Goal: Task Accomplishment & Management: Manage account settings

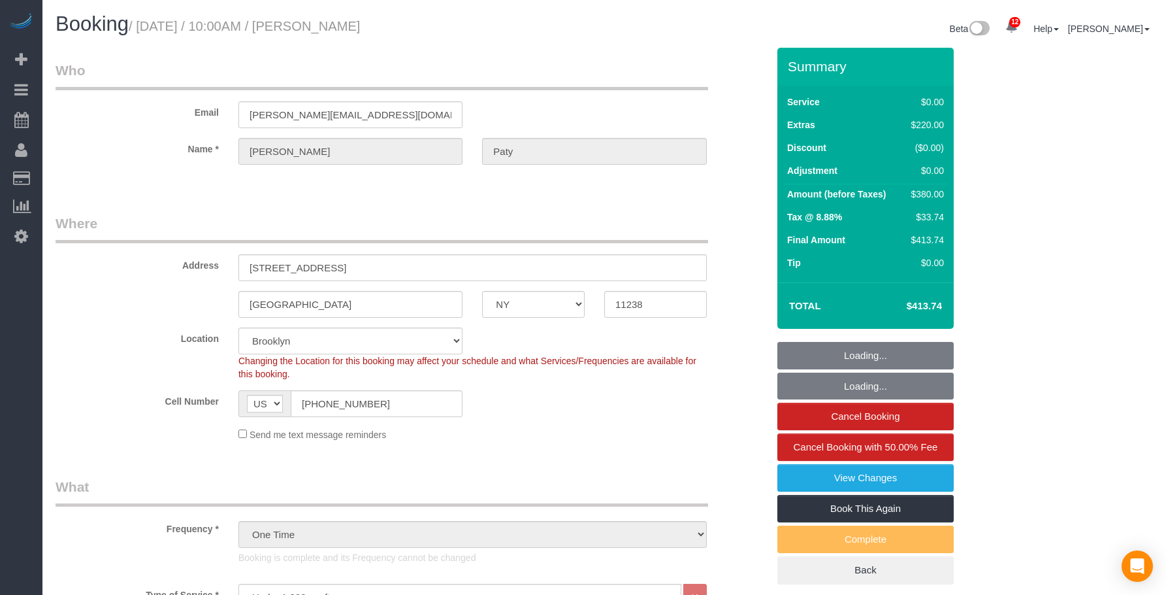
select select "NY"
select select "1"
select select "spot1"
select select "number:89"
select select "number:90"
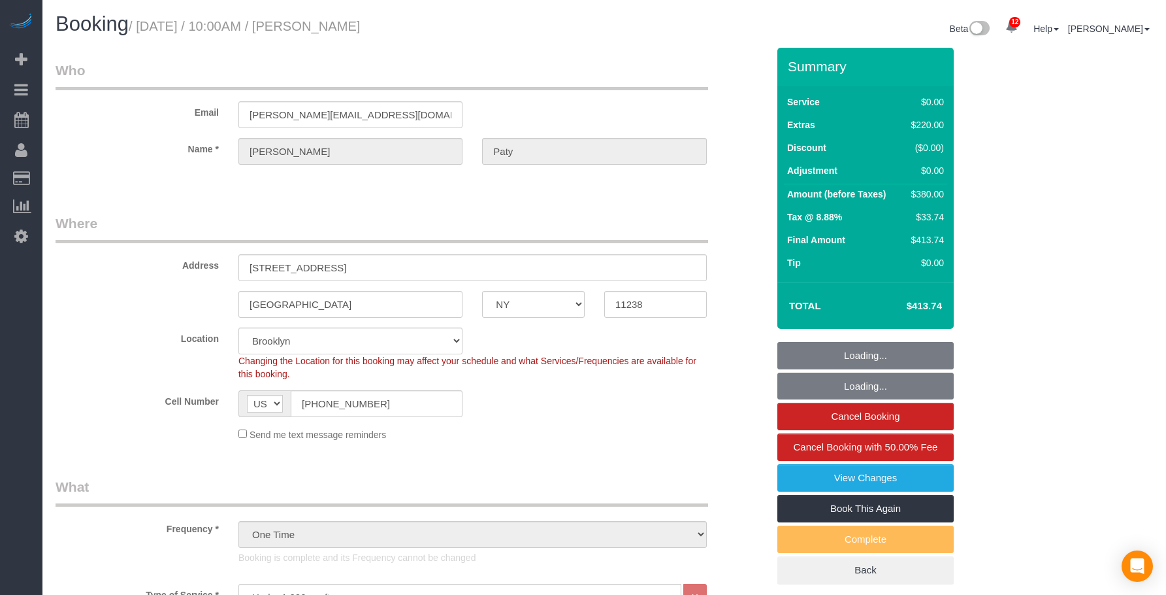
select select "number:15"
select select "number:5"
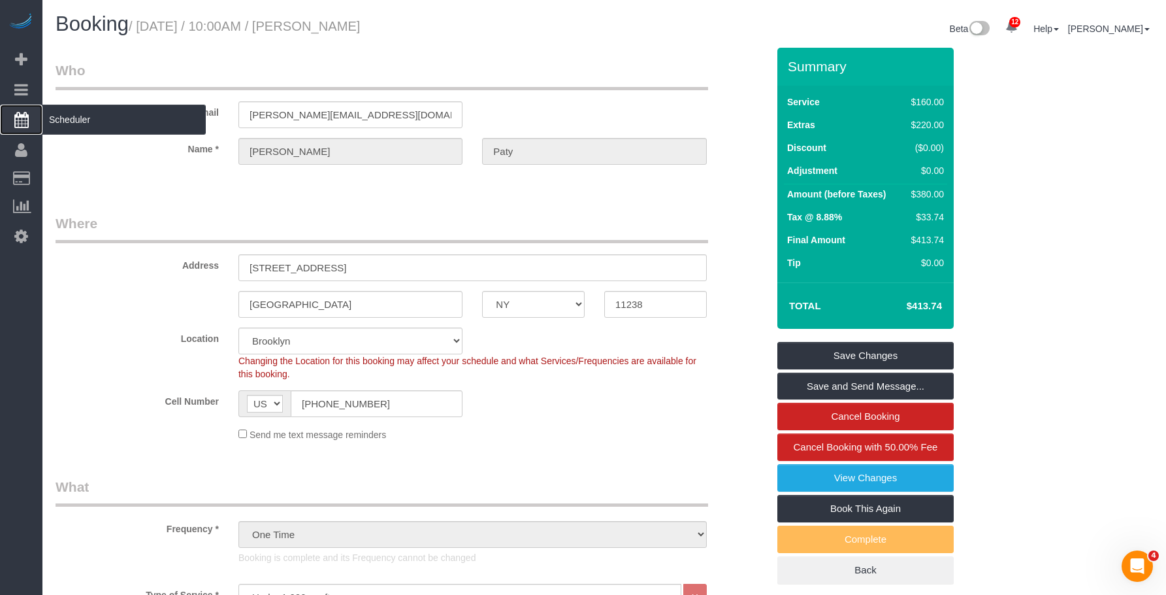
click at [105, 125] on span "Scheduler" at bounding box center [123, 120] width 163 height 30
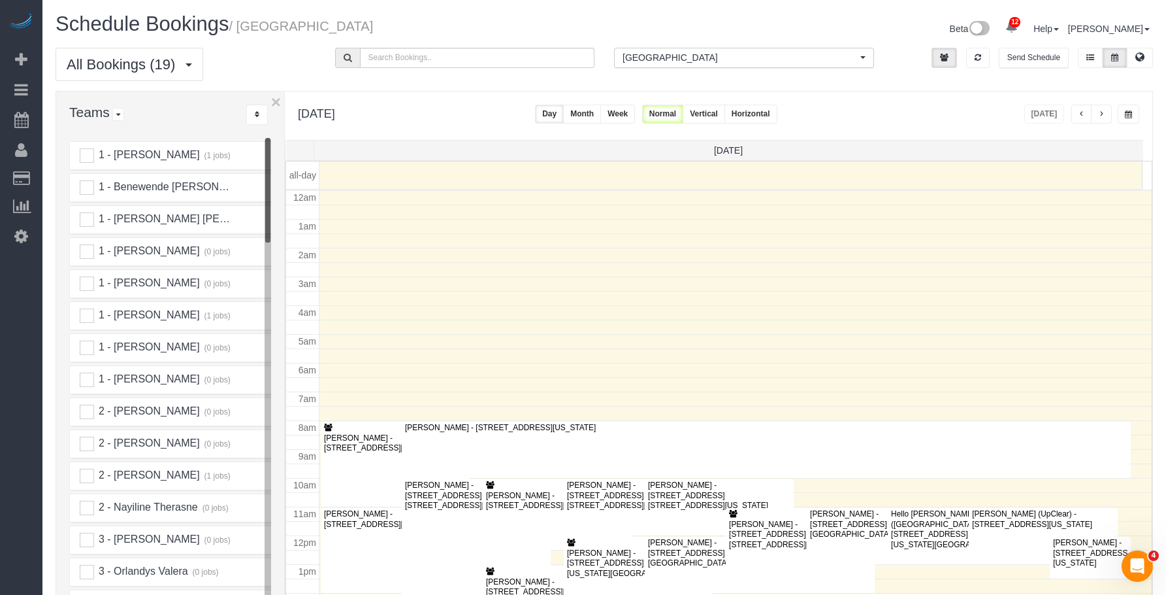
scroll to position [173, 0]
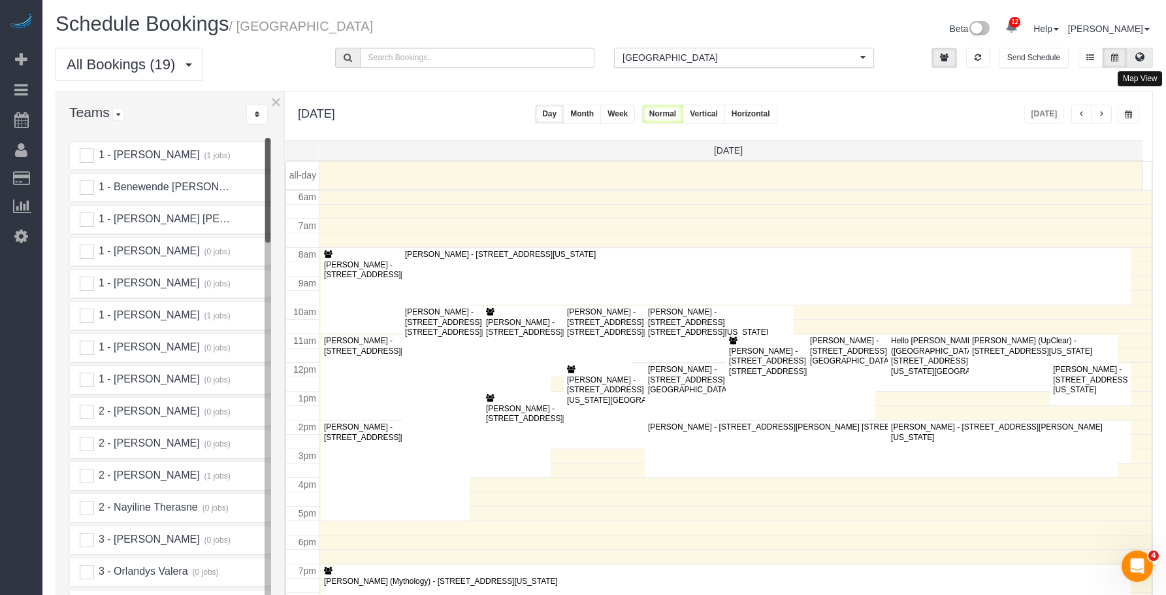
click at [1141, 54] on icon at bounding box center [1140, 57] width 9 height 8
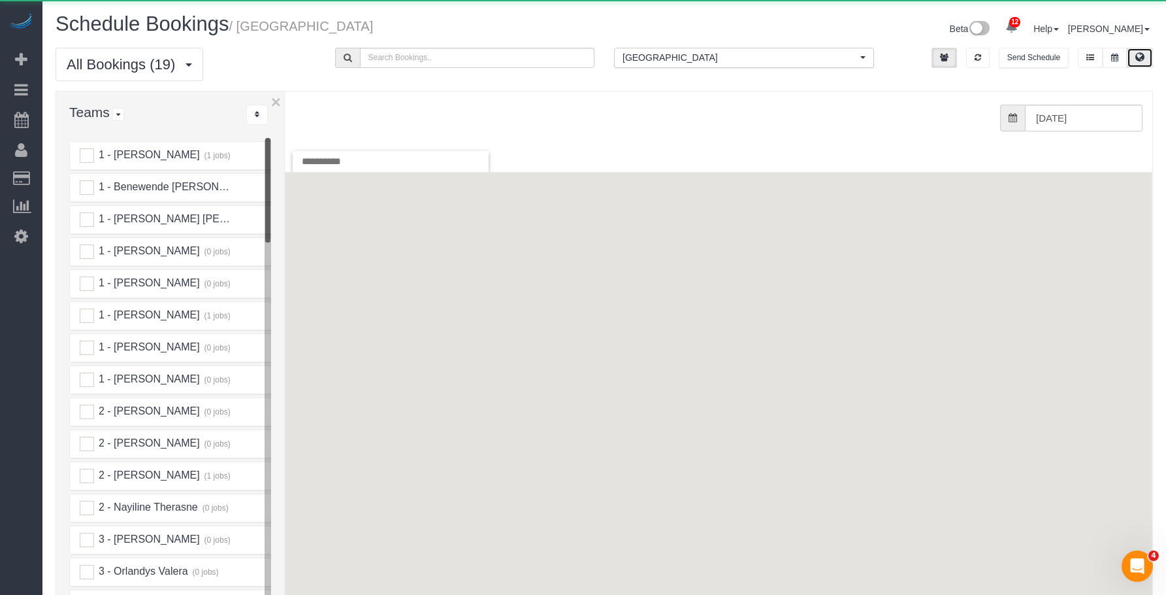
click at [689, 60] on span "[GEOGRAPHIC_DATA]" at bounding box center [740, 57] width 235 height 13
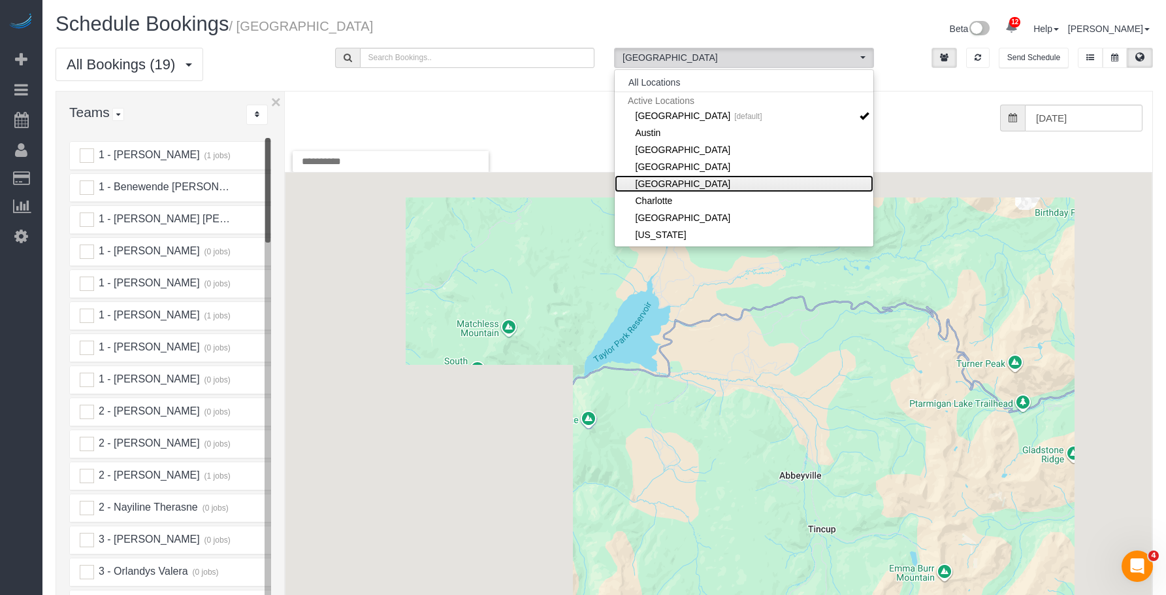
click at [671, 178] on link "[GEOGRAPHIC_DATA]" at bounding box center [744, 183] width 259 height 17
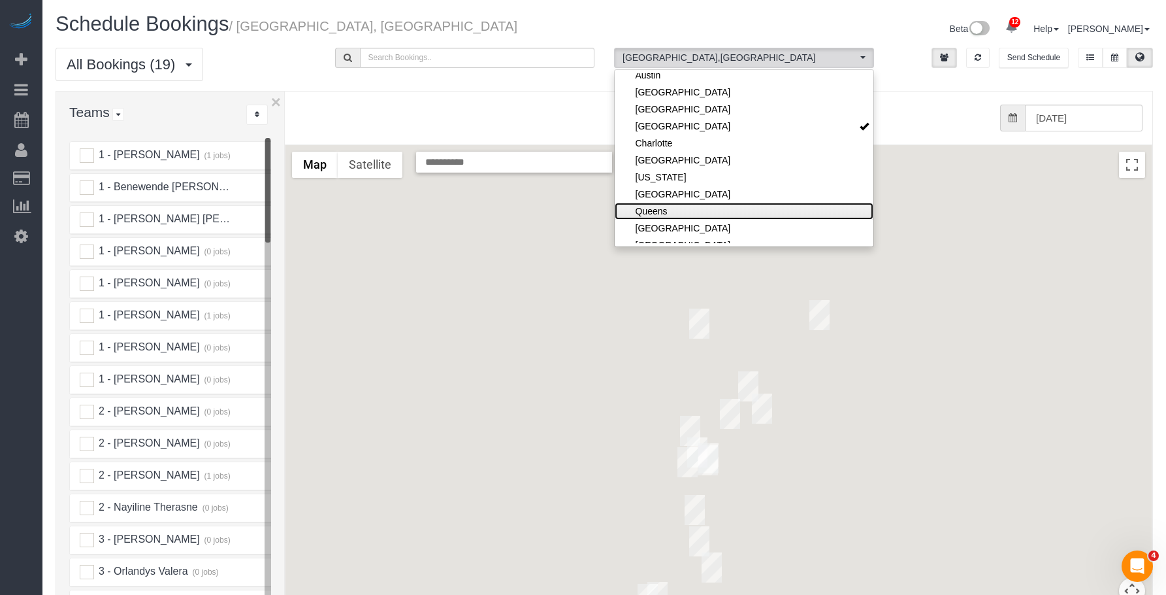
scroll to position [65, 0]
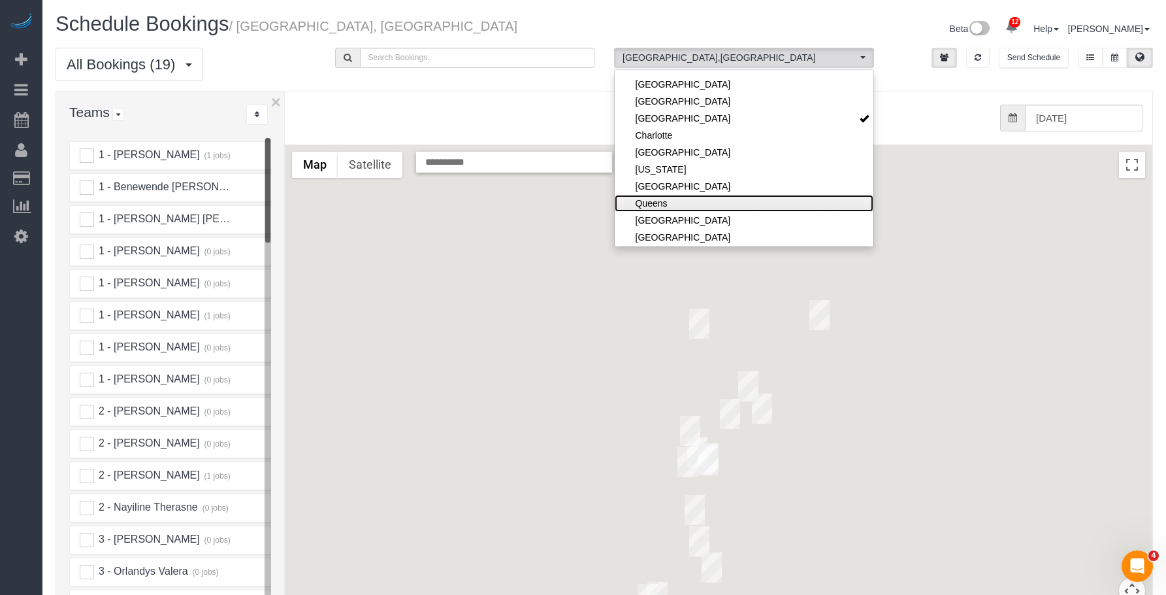
click at [670, 204] on link "Queens" at bounding box center [744, 203] width 259 height 17
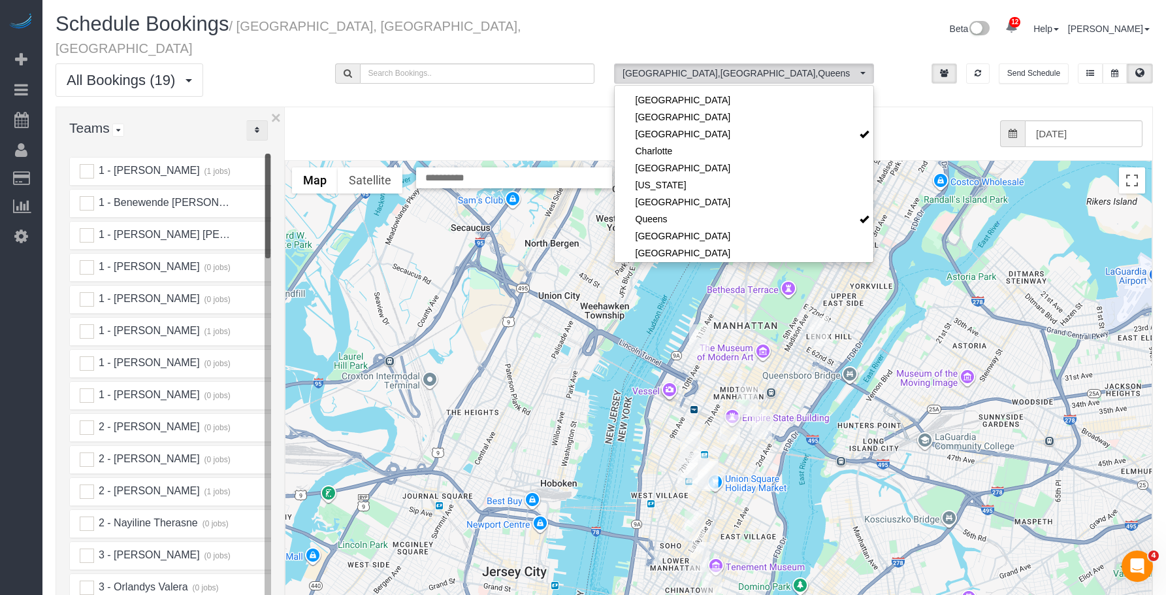
click at [255, 126] on icon "..." at bounding box center [257, 130] width 5 height 8
click at [275, 163] on link "A-Z" at bounding box center [298, 171] width 103 height 17
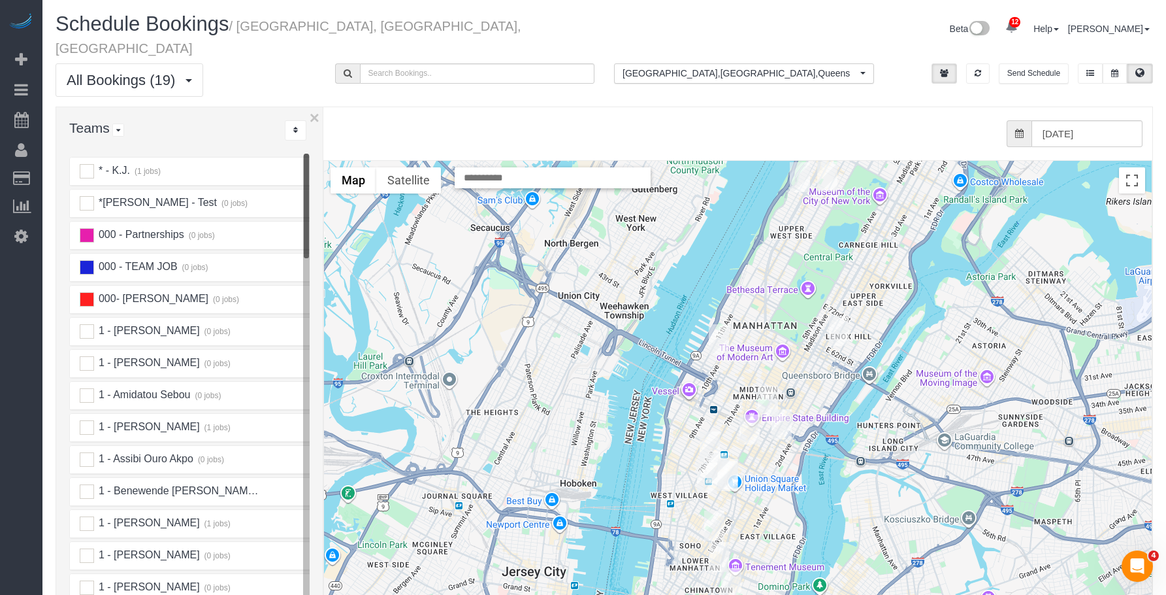
drag, startPoint x: 284, startPoint y: 137, endPoint x: 323, endPoint y: 141, distance: 38.8
click at [323, 141] on div at bounding box center [324, 398] width 5 height 582
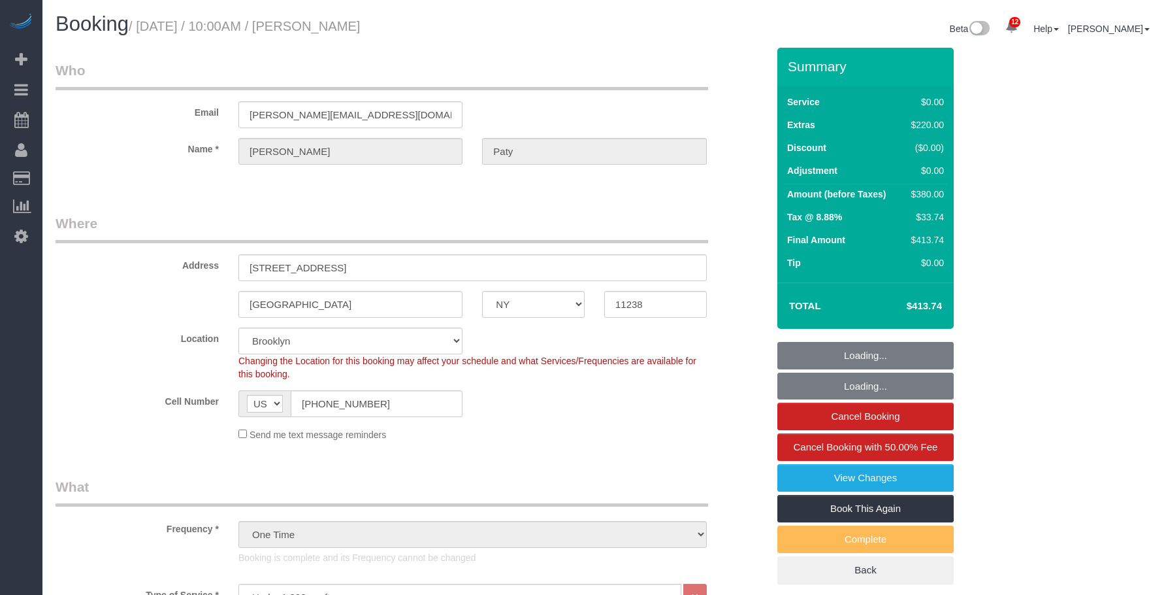
select select "NY"
select select "1"
select select "spot1"
select select "number:89"
select select "number:90"
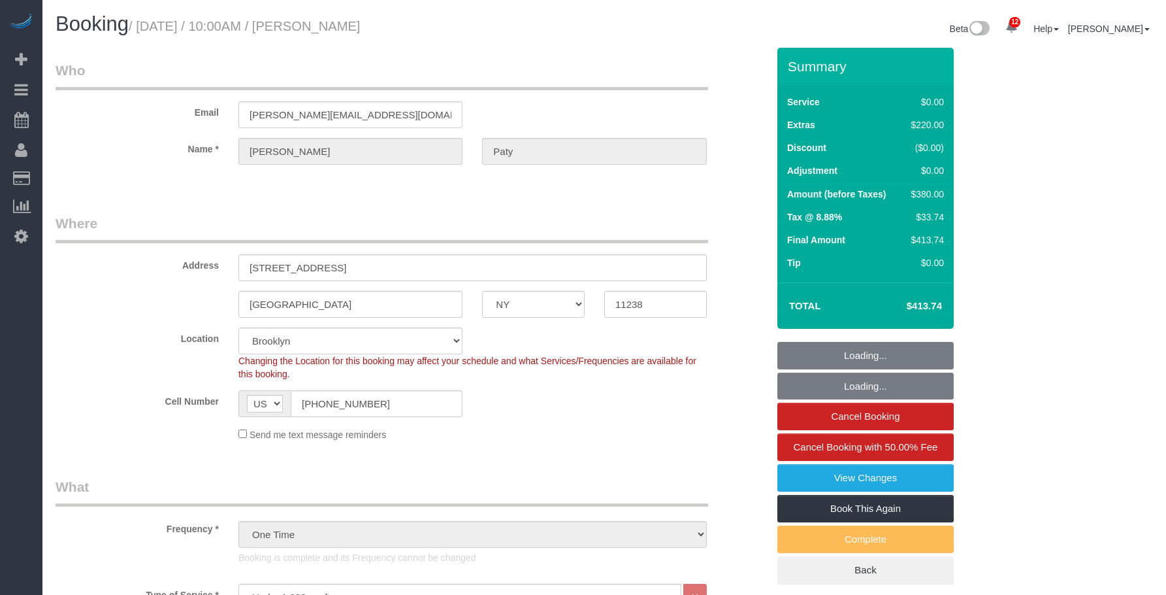
select select "number:15"
select select "number:5"
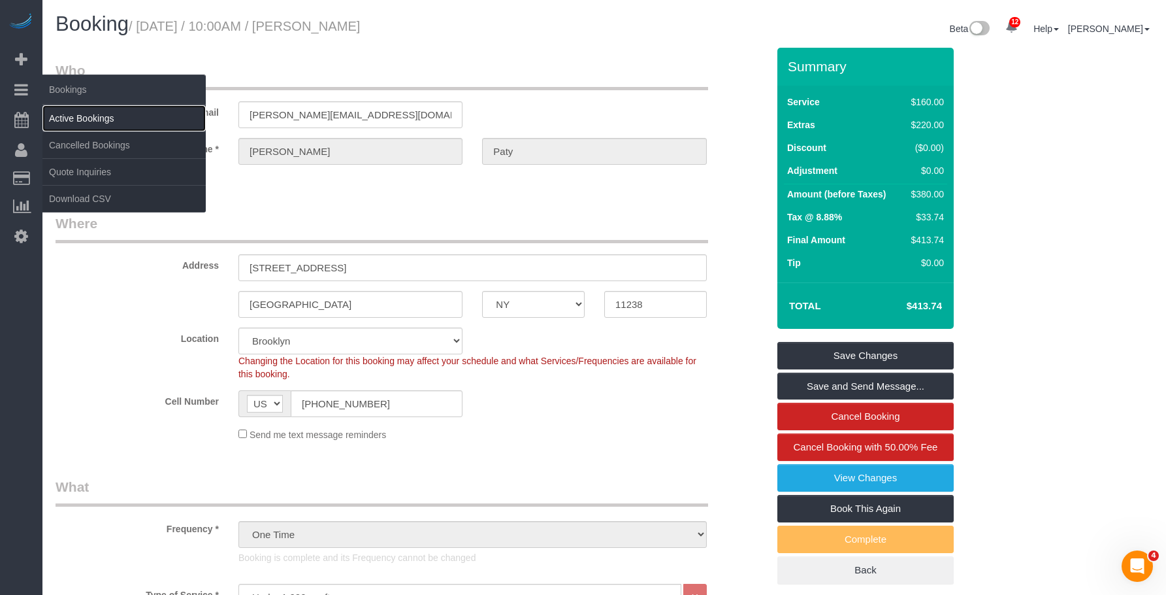
click at [81, 124] on link "Active Bookings" at bounding box center [123, 118] width 163 height 26
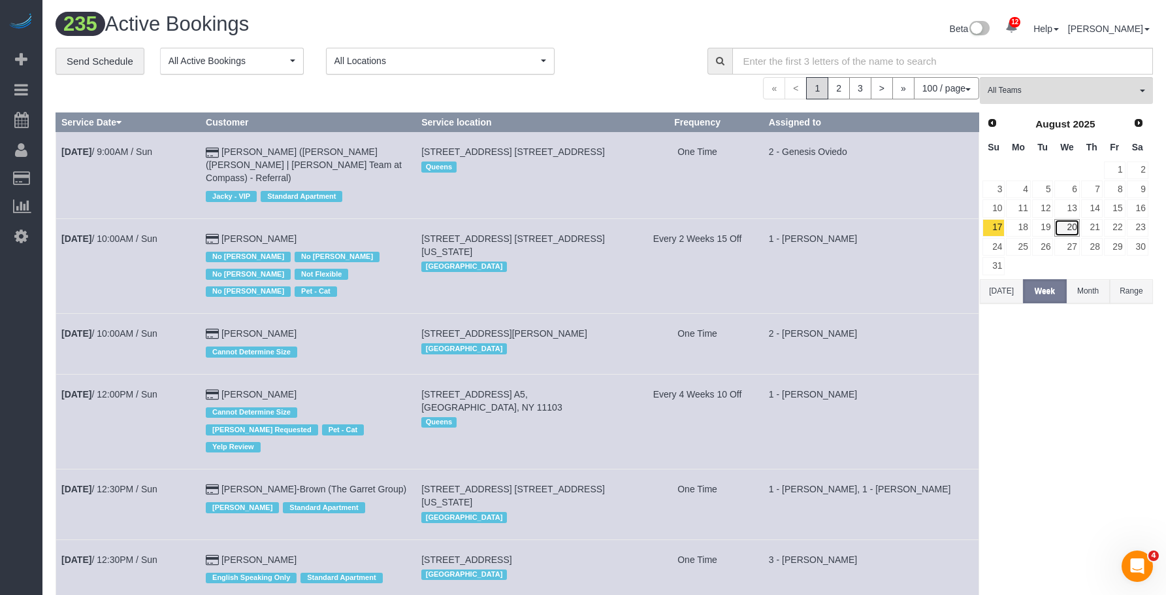
click at [1070, 224] on link "20" at bounding box center [1067, 228] width 25 height 18
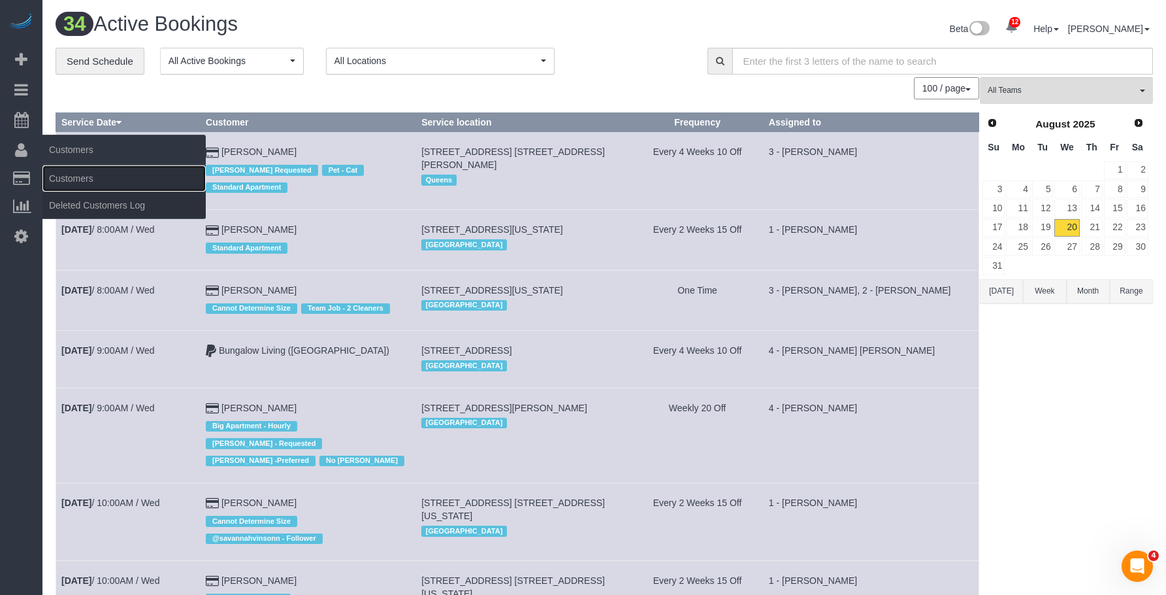
drag, startPoint x: 69, startPoint y: 176, endPoint x: 124, endPoint y: 149, distance: 60.5
click at [71, 176] on link "Customers" at bounding box center [123, 178] width 163 height 26
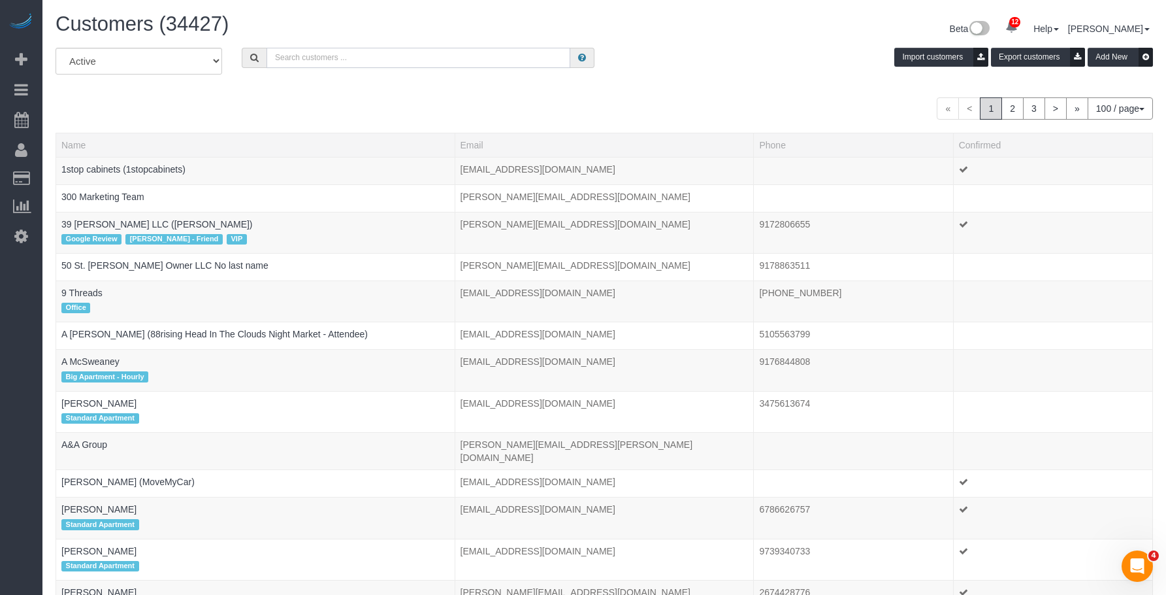
click at [489, 54] on input "text" at bounding box center [419, 58] width 304 height 20
paste input "Luca Naef"
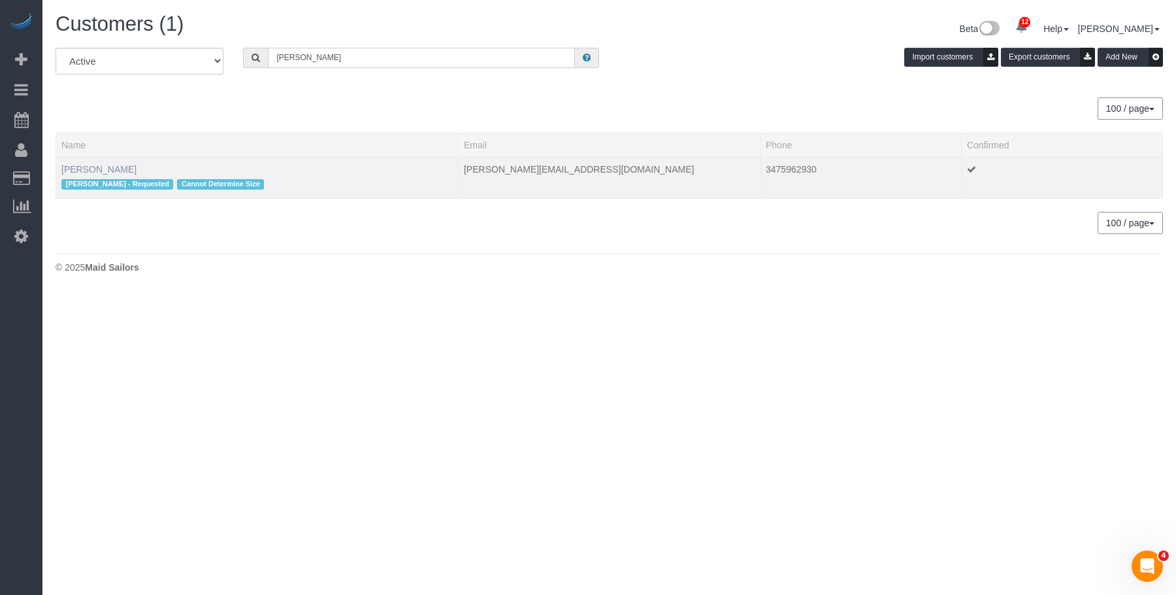
type input "Luca Naef"
drag, startPoint x: 86, startPoint y: 167, endPoint x: 124, endPoint y: 166, distance: 38.6
click at [86, 167] on link "Luca Naef" at bounding box center [98, 169] width 75 height 10
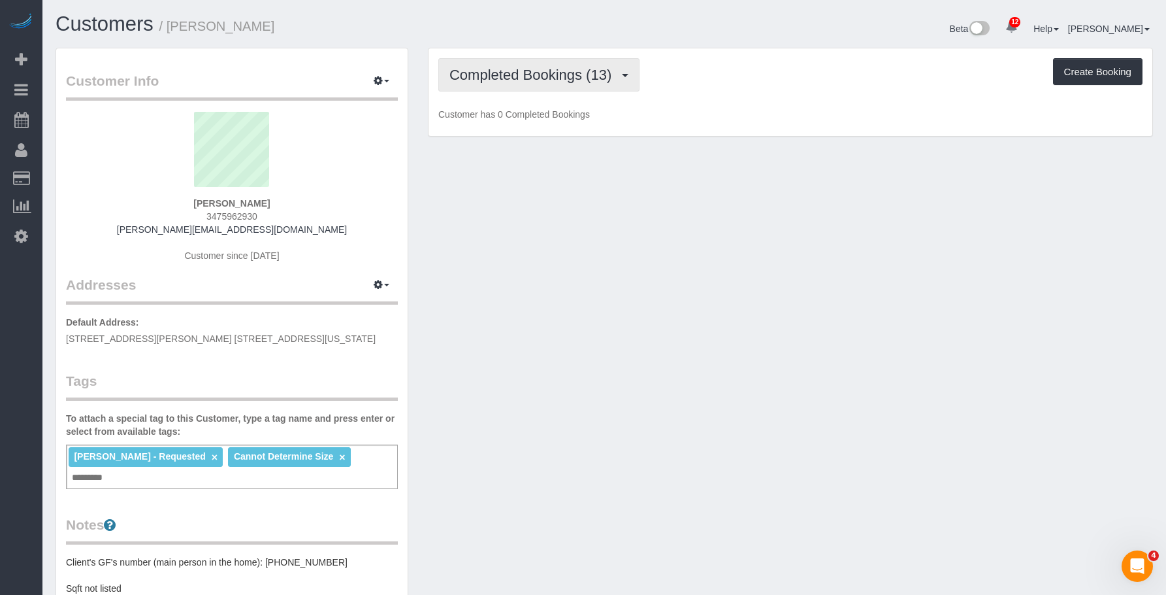
click at [555, 78] on span "Completed Bookings (13)" at bounding box center [534, 75] width 169 height 16
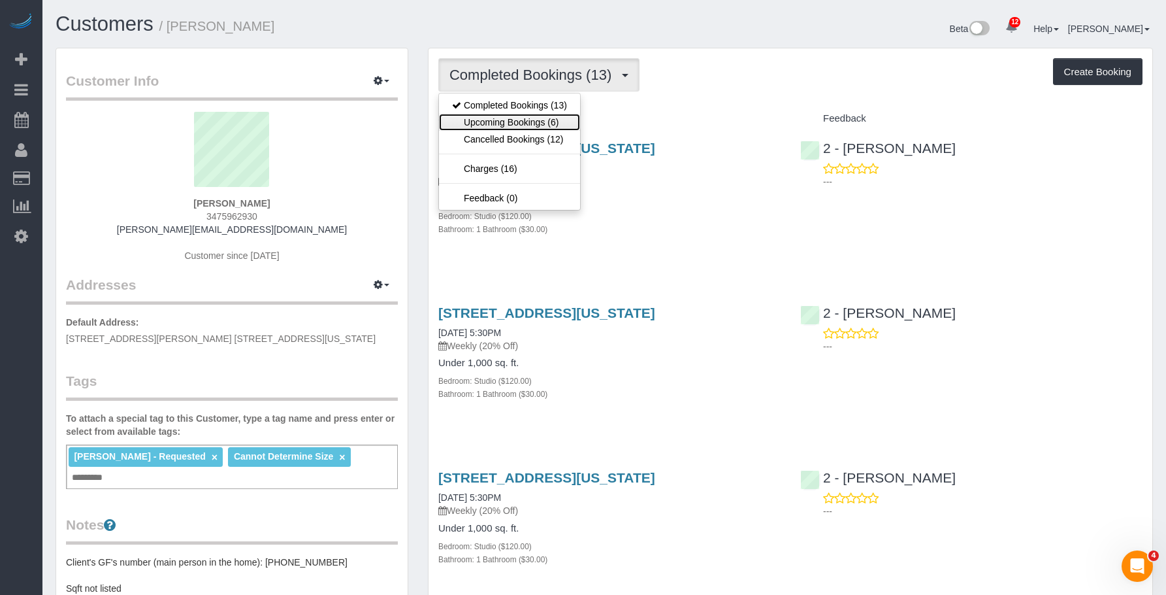
click at [547, 118] on link "Upcoming Bookings (6)" at bounding box center [509, 122] width 141 height 17
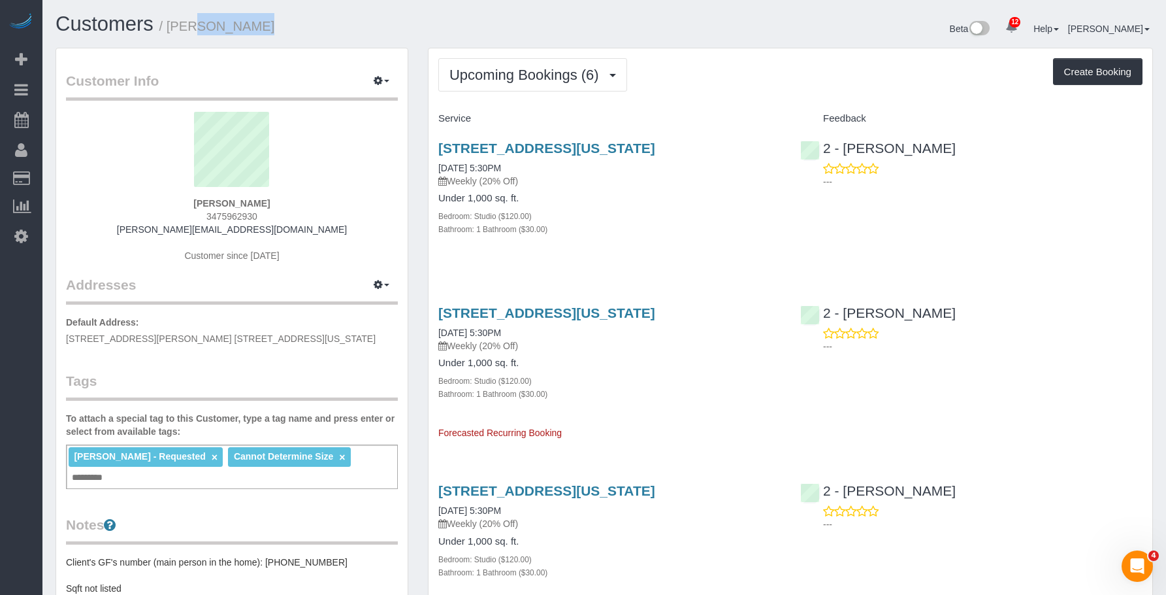
drag, startPoint x: 173, startPoint y: 30, endPoint x: 248, endPoint y: 22, distance: 74.9
click at [248, 22] on h1 "Customers / Luca Naef" at bounding box center [325, 24] width 539 height 22
click at [227, 212] on span "3475962930" at bounding box center [232, 216] width 51 height 10
copy span "3475962930"
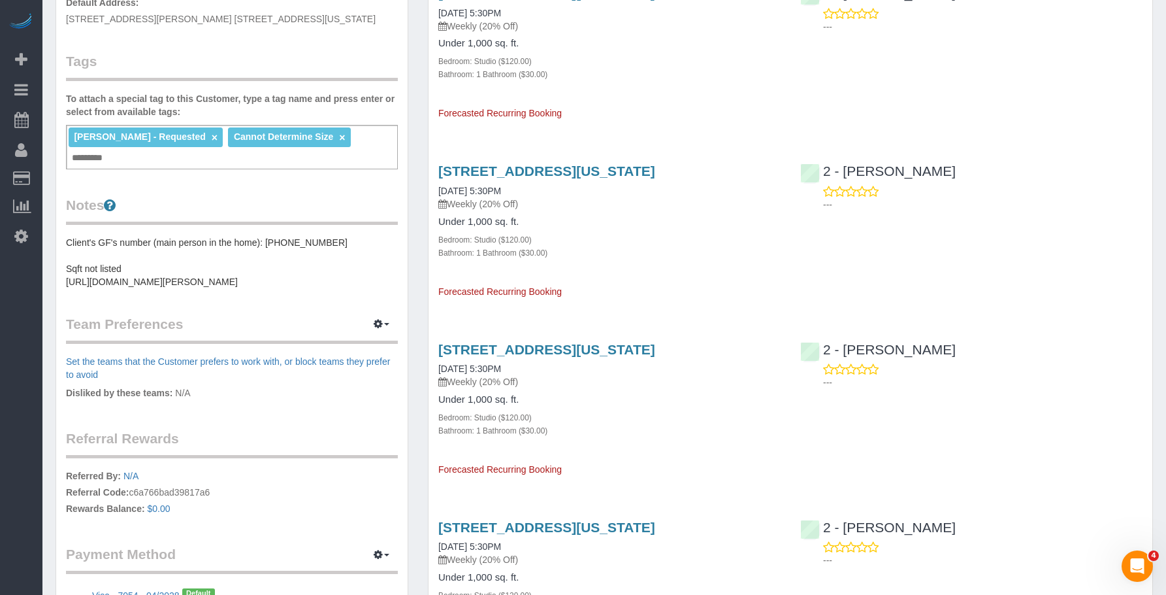
scroll to position [327, 0]
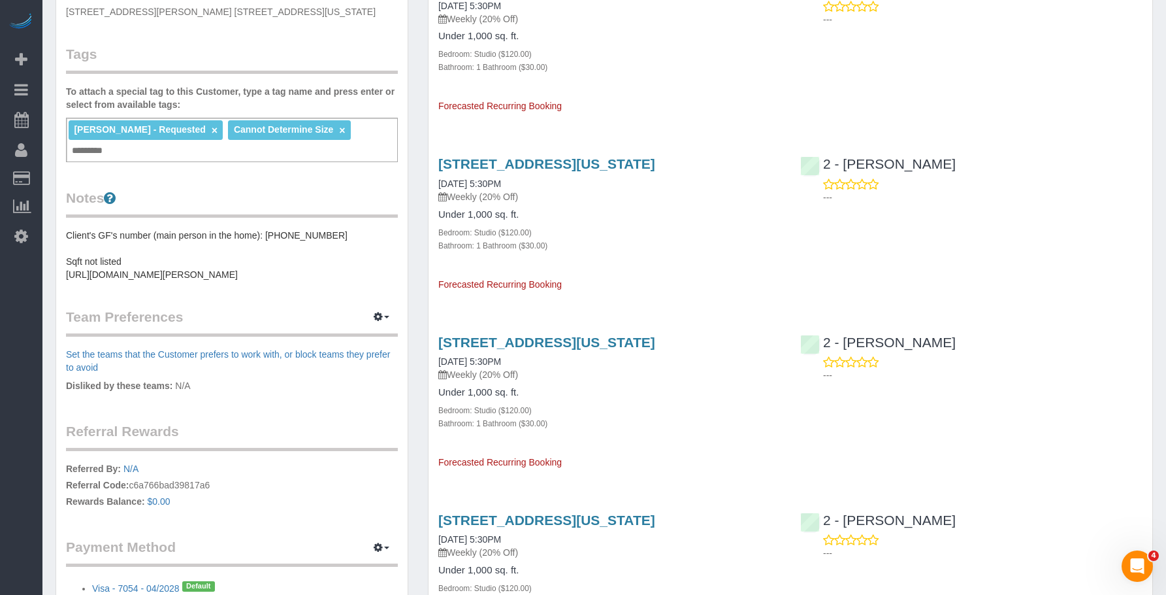
click at [291, 229] on pre "Client's GF's number (main person in the home): +1 (347) 821-9697 Sqft not list…" at bounding box center [232, 255] width 332 height 52
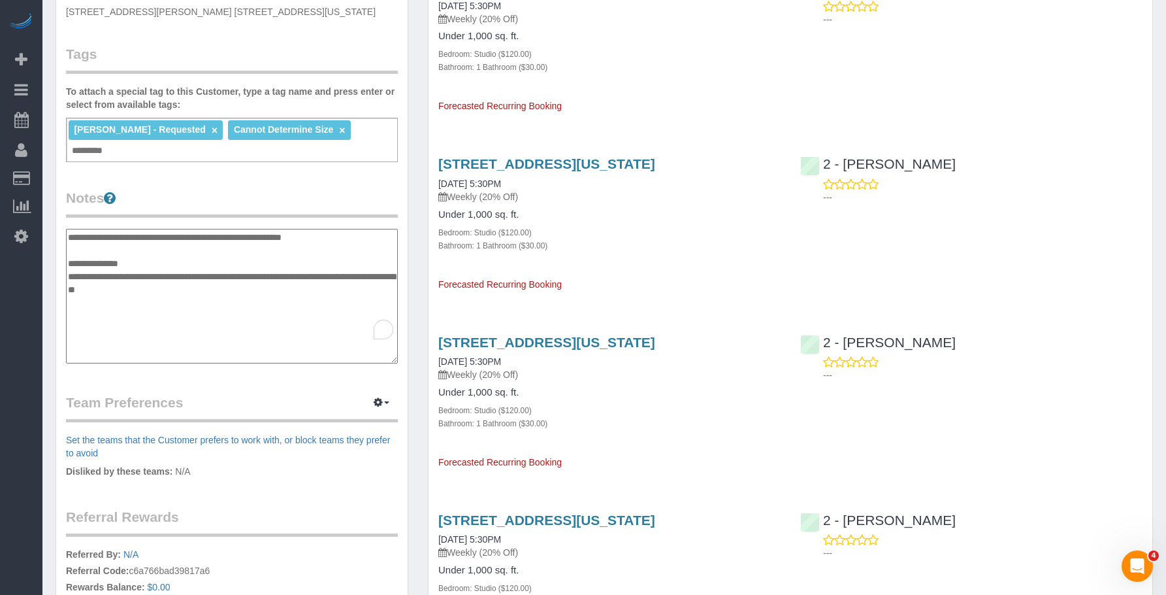
drag, startPoint x: 270, startPoint y: 219, endPoint x: 350, endPoint y: 218, distance: 79.7
click at [350, 229] on textarea "**********" at bounding box center [232, 296] width 332 height 135
click at [718, 78] on div "158 East 126th Street, 730, New York, NY 10035 09/30/2025 5:30PM Weekly (20% Of…" at bounding box center [610, 39] width 362 height 145
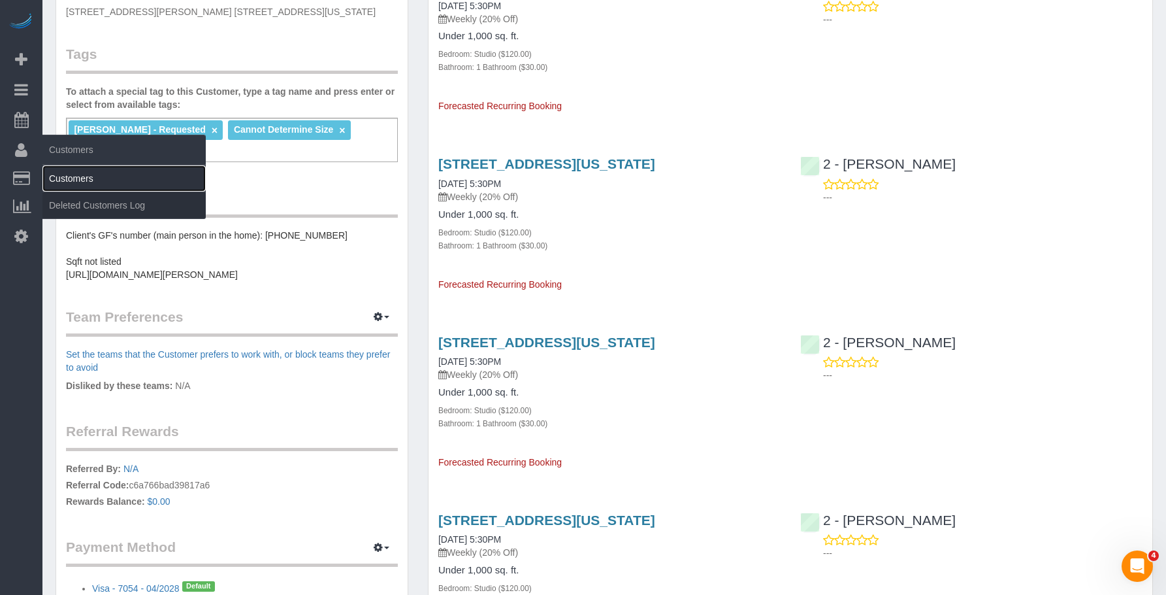
drag, startPoint x: 82, startPoint y: 174, endPoint x: 186, endPoint y: 180, distance: 103.4
click at [83, 174] on link "Customers" at bounding box center [123, 178] width 163 height 26
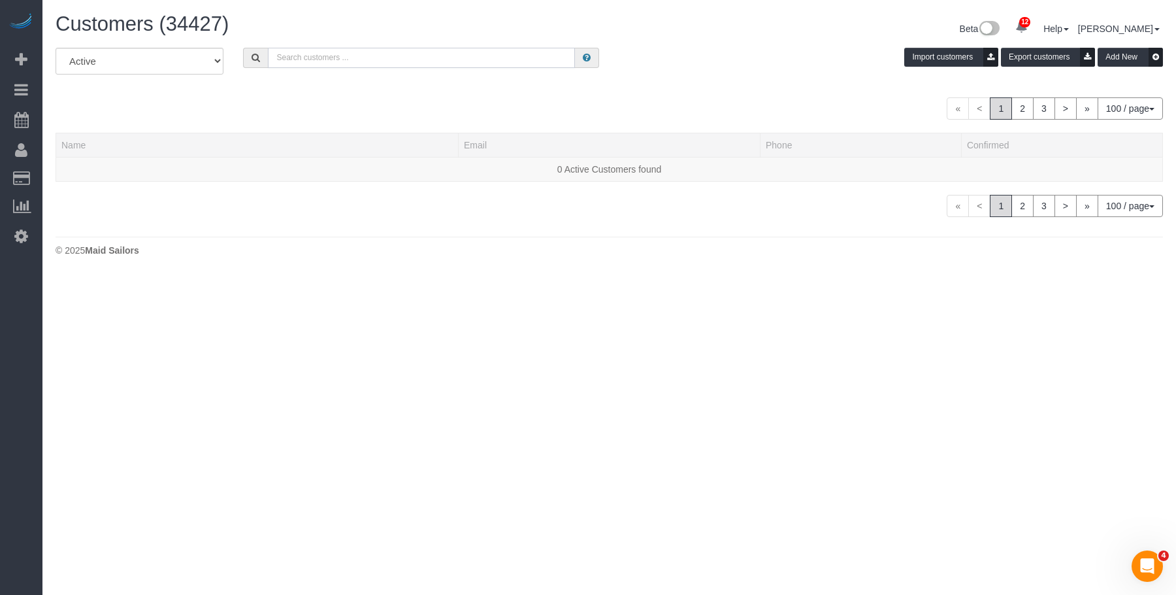
click at [363, 57] on input "text" at bounding box center [421, 58] width 307 height 20
paste input "Heather Graffam"
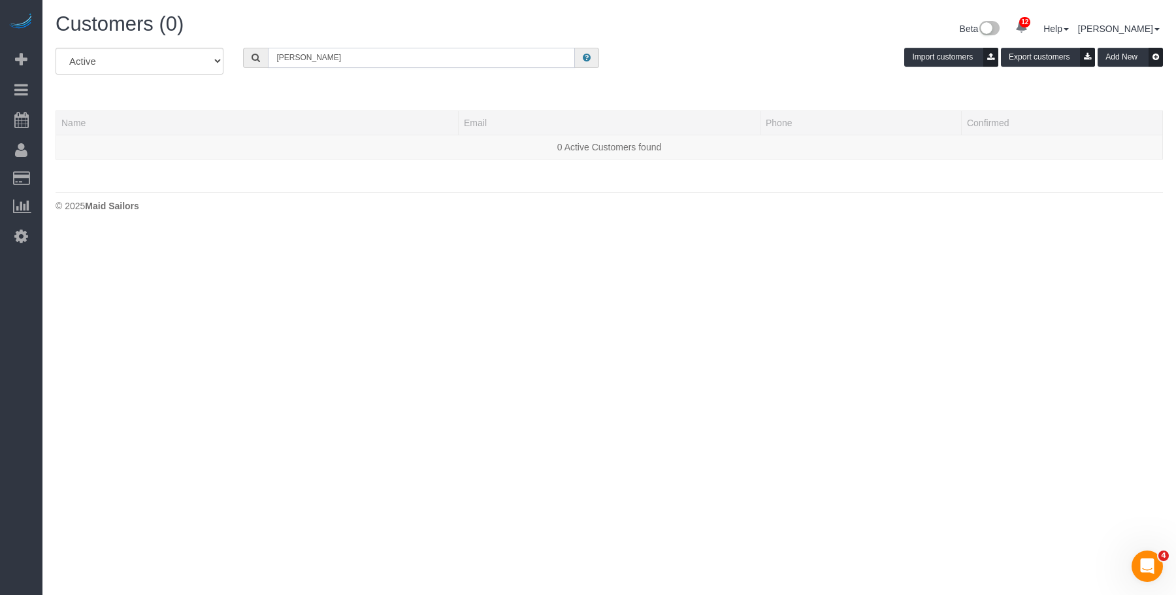
drag, startPoint x: 323, startPoint y: 62, endPoint x: 124, endPoint y: 57, distance: 200.0
click at [124, 57] on div "All Active Archived Heather Graffam Import customers Export customers Add New" at bounding box center [609, 66] width 1127 height 37
paste input "Ryan Beatty"
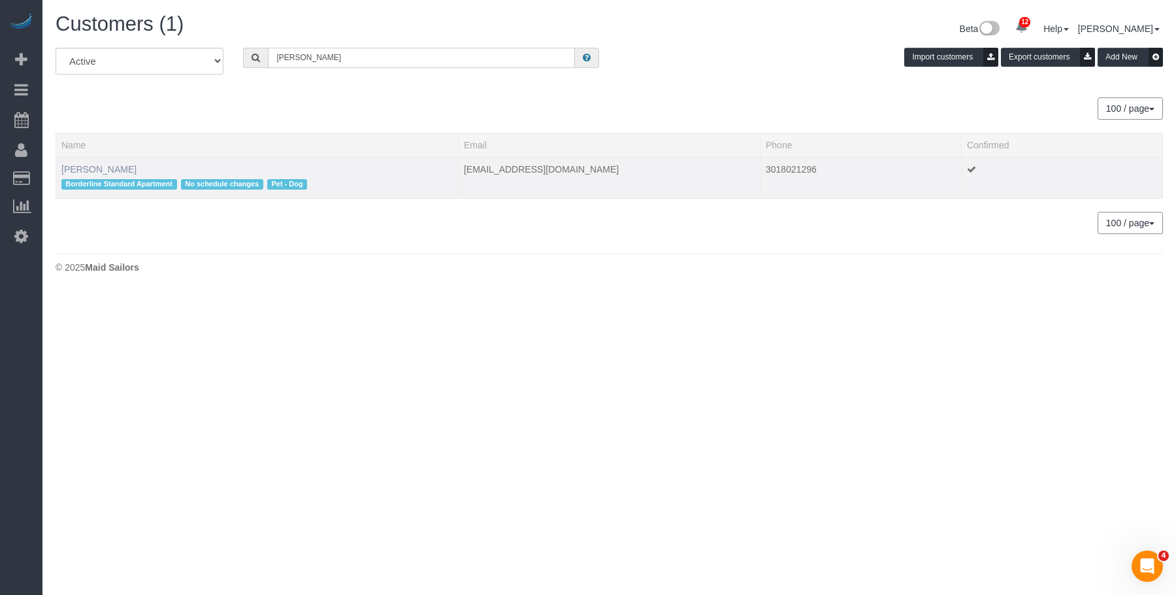
type input "Ryan Beatty"
drag, startPoint x: 101, startPoint y: 169, endPoint x: 127, endPoint y: 167, distance: 25.6
click at [101, 169] on link "Ryan Beatty" at bounding box center [98, 169] width 75 height 10
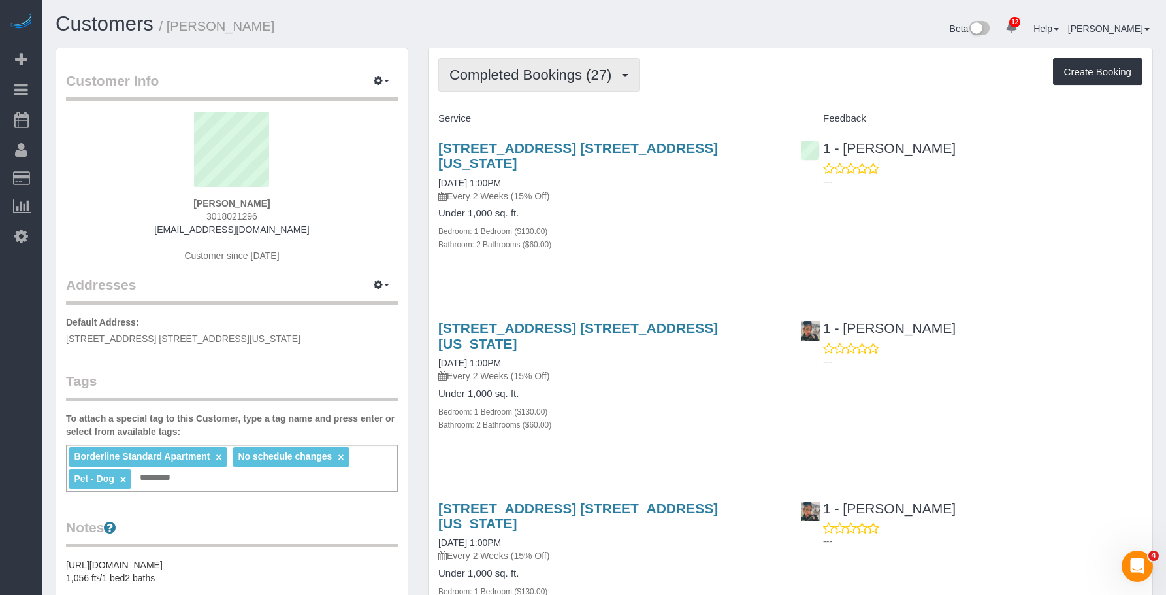
click at [512, 81] on span "Completed Bookings (27)" at bounding box center [534, 75] width 169 height 16
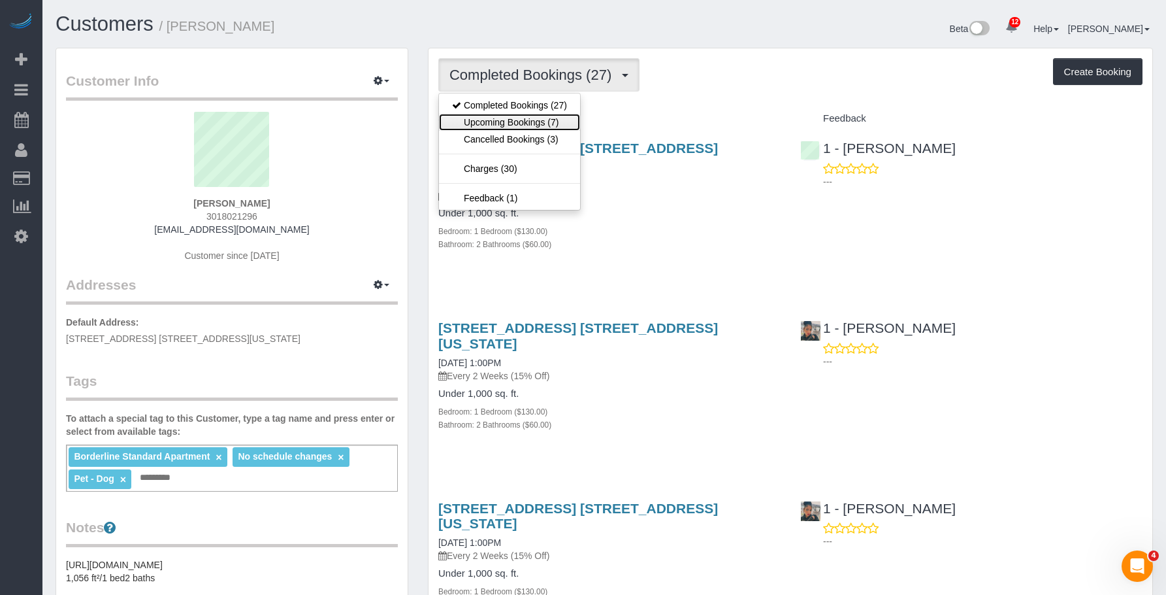
click at [518, 125] on link "Upcoming Bookings (7)" at bounding box center [509, 122] width 141 height 17
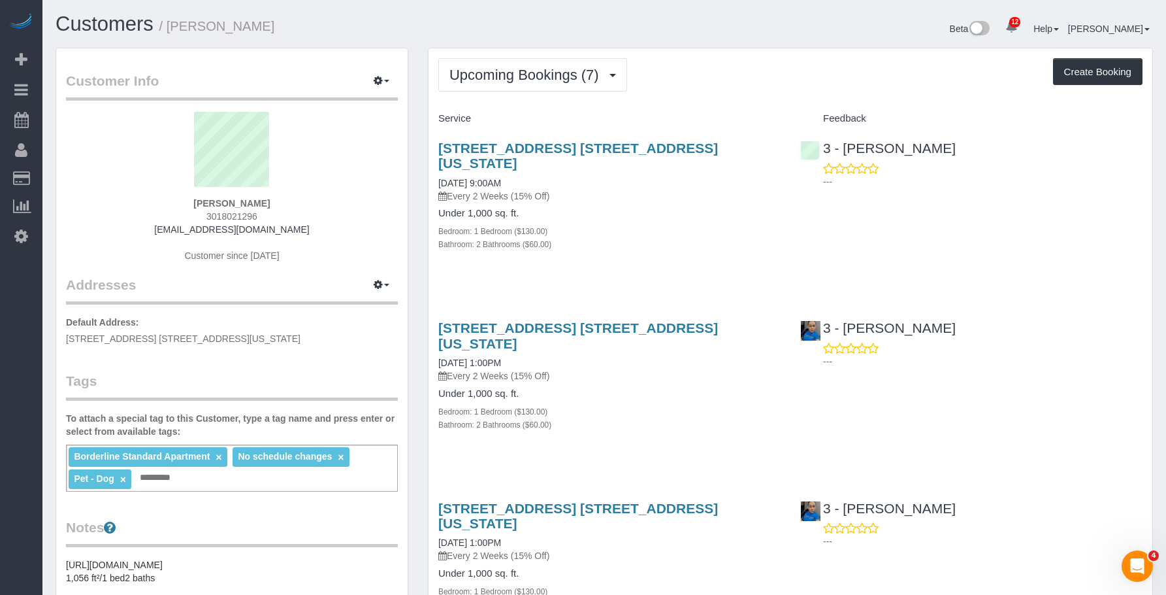
click at [724, 208] on div "Under 1,000 sq. ft. Bedroom: 1 Bedroom ($130.00) Bathroom: 2 Bathrooms ($60.00)" at bounding box center [609, 229] width 342 height 42
click at [600, 149] on link "20 West 64th Street, Apt. 27p, New York, NY 10023" at bounding box center [578, 155] width 280 height 30
click at [108, 62] on span "Add Booking" at bounding box center [123, 59] width 163 height 30
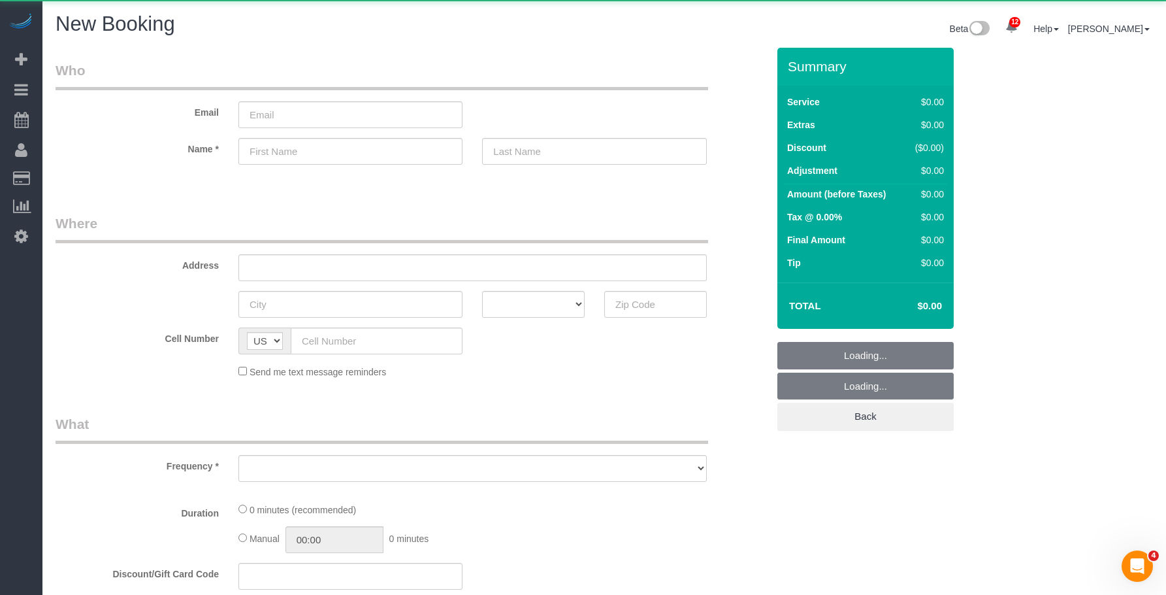
select select "number:89"
select select "number:90"
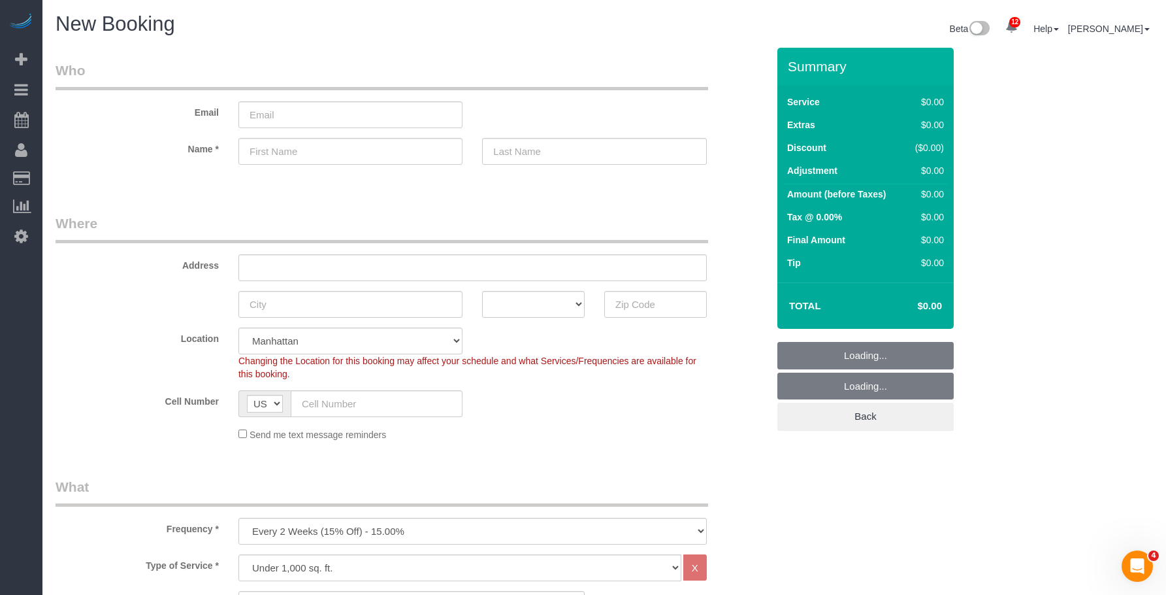
select select "object:10087"
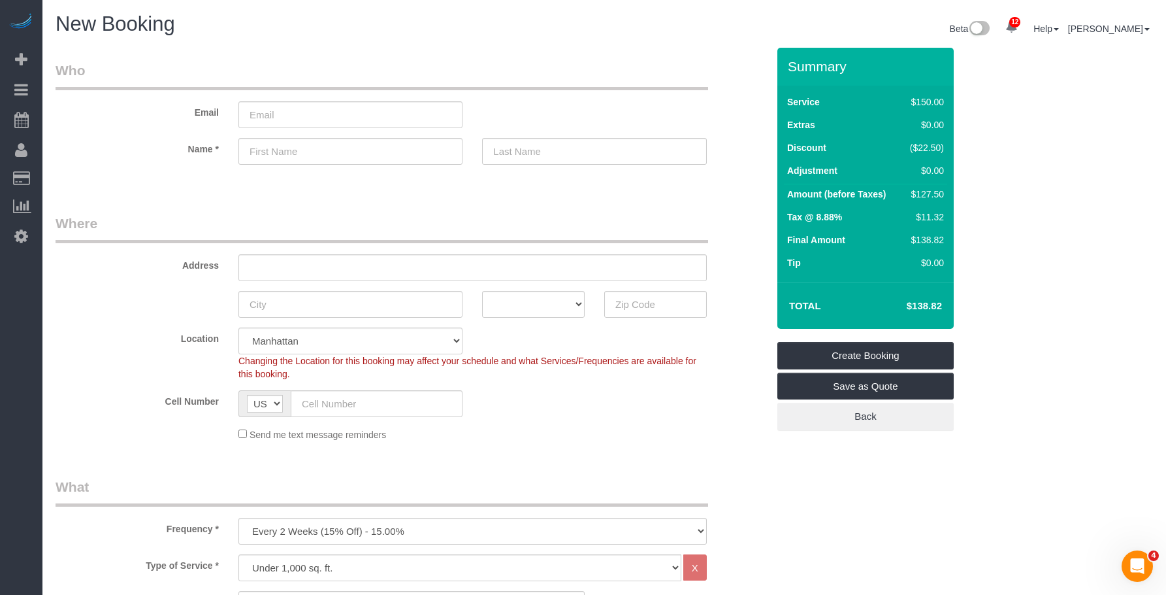
click at [478, 37] on div "New Booking" at bounding box center [325, 27] width 559 height 28
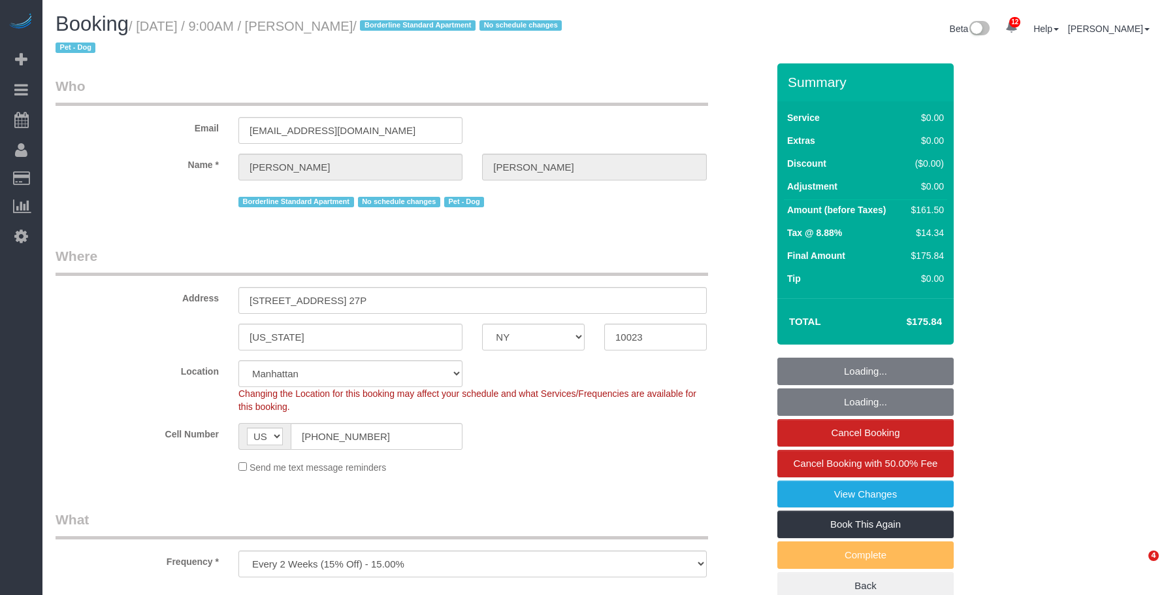
select select "NY"
select select "object:853"
select select "1"
select select "2"
select select "spot1"
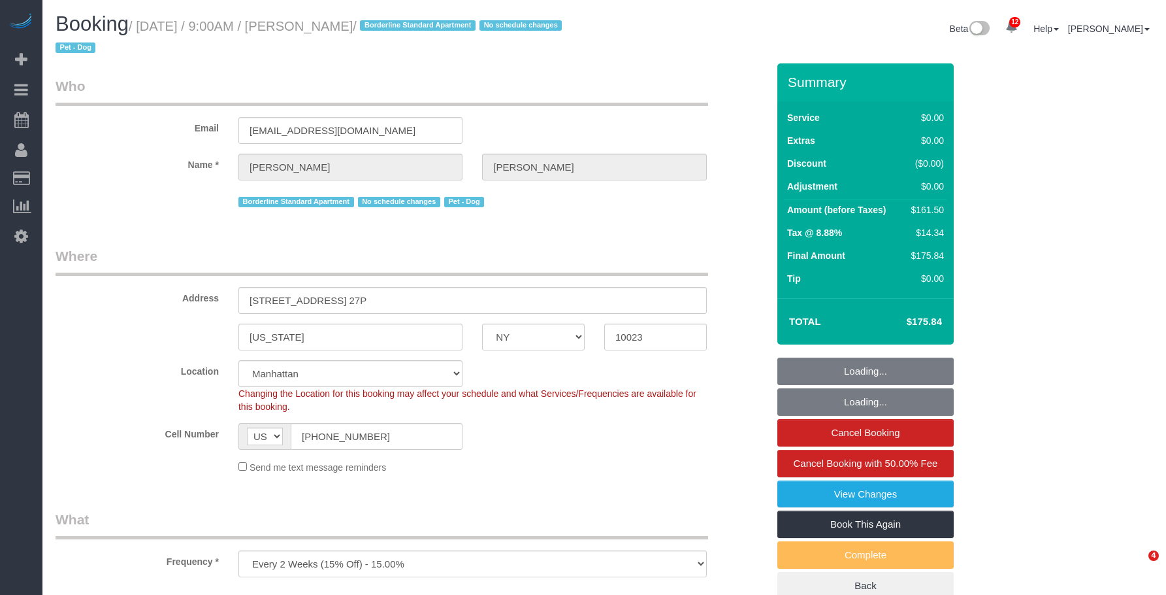
select select "number:89"
select select "number:90"
select select "number:13"
select select "number:5"
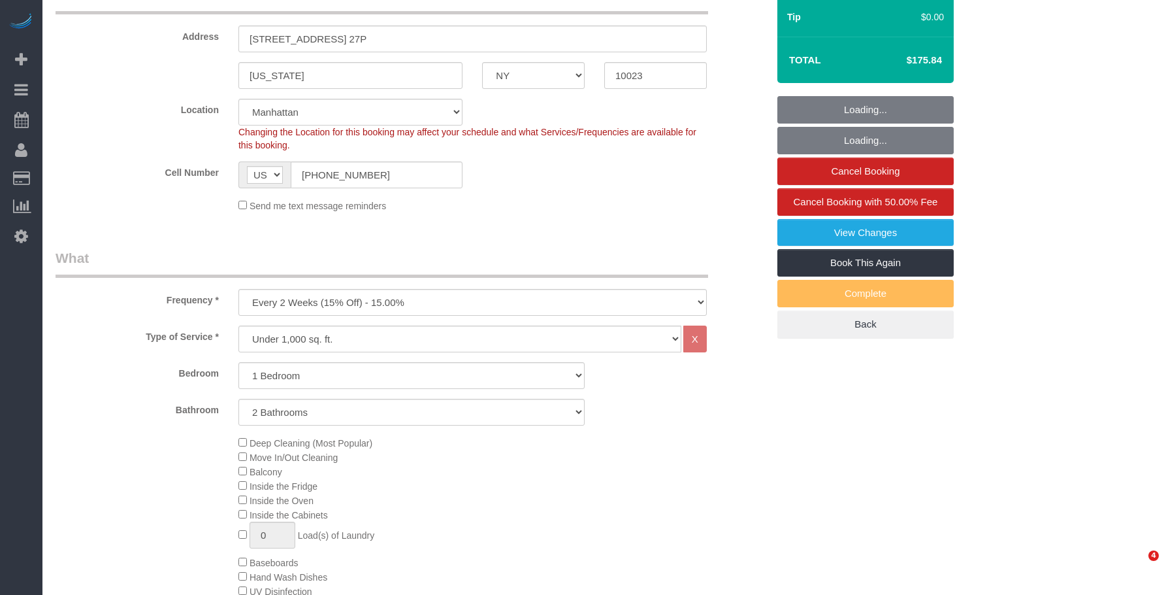
select select "string:stripe-pm_1PQ7RM4VGloSiKo7cVSLgmTg"
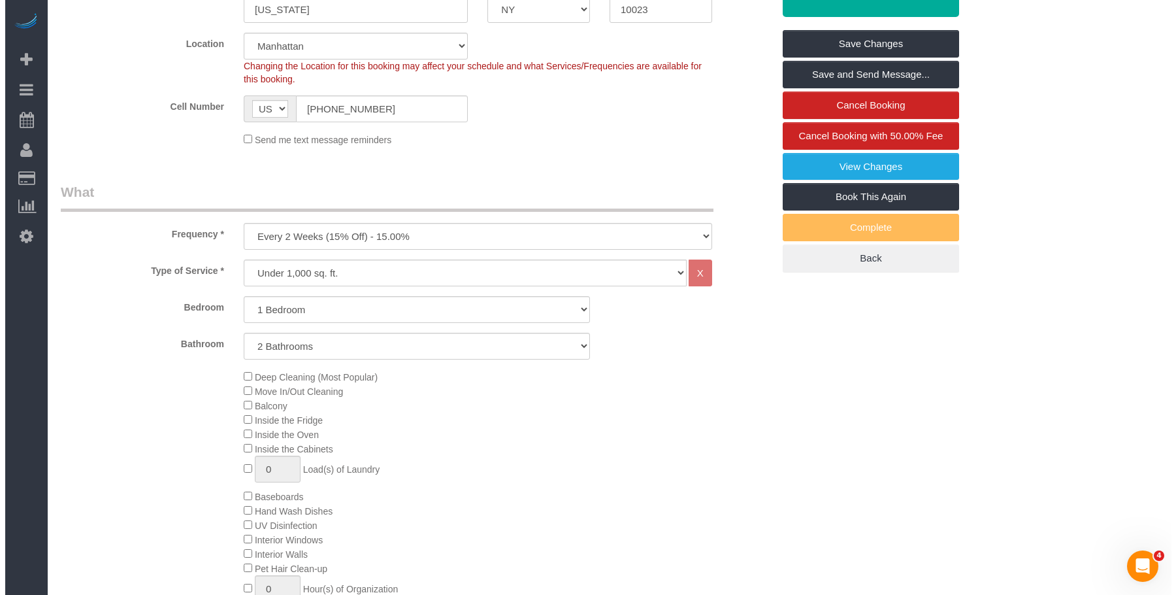
scroll to position [196, 0]
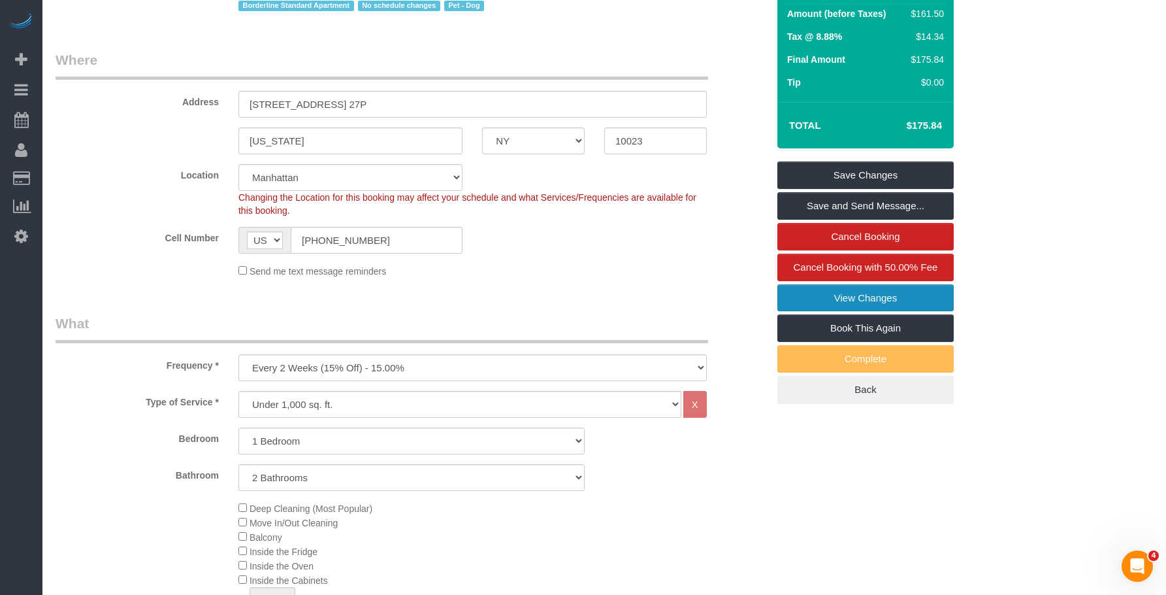
click at [869, 306] on link "View Changes" at bounding box center [866, 297] width 176 height 27
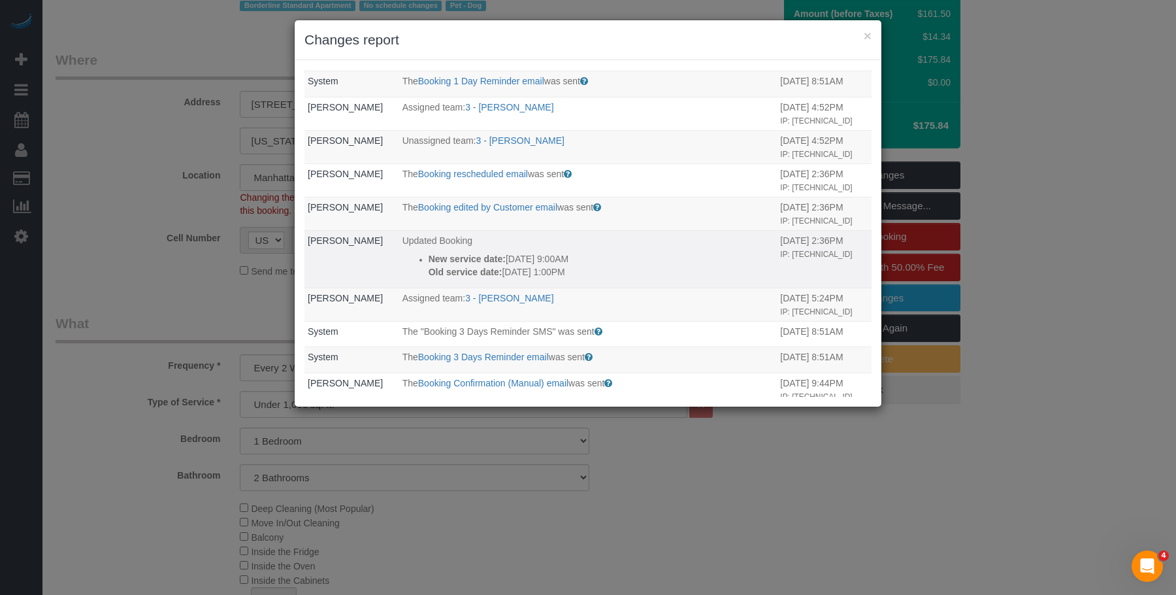
scroll to position [0, 0]
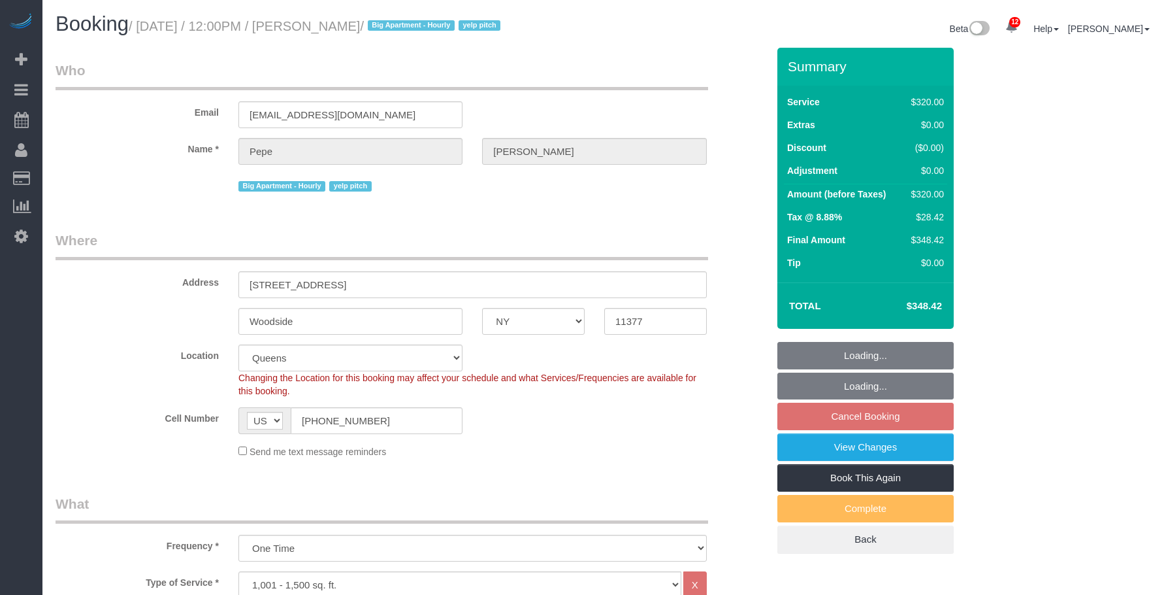
select select "NY"
select select "240"
select select "number:56"
select select "number:90"
select select "number:15"
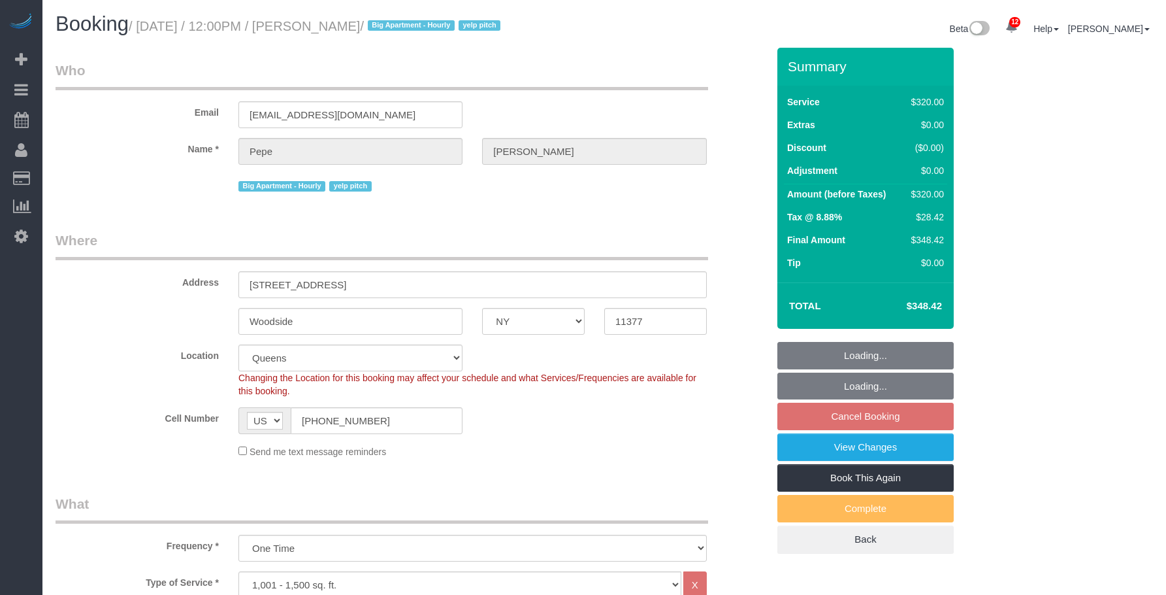
select select "number:5"
select select "spot5"
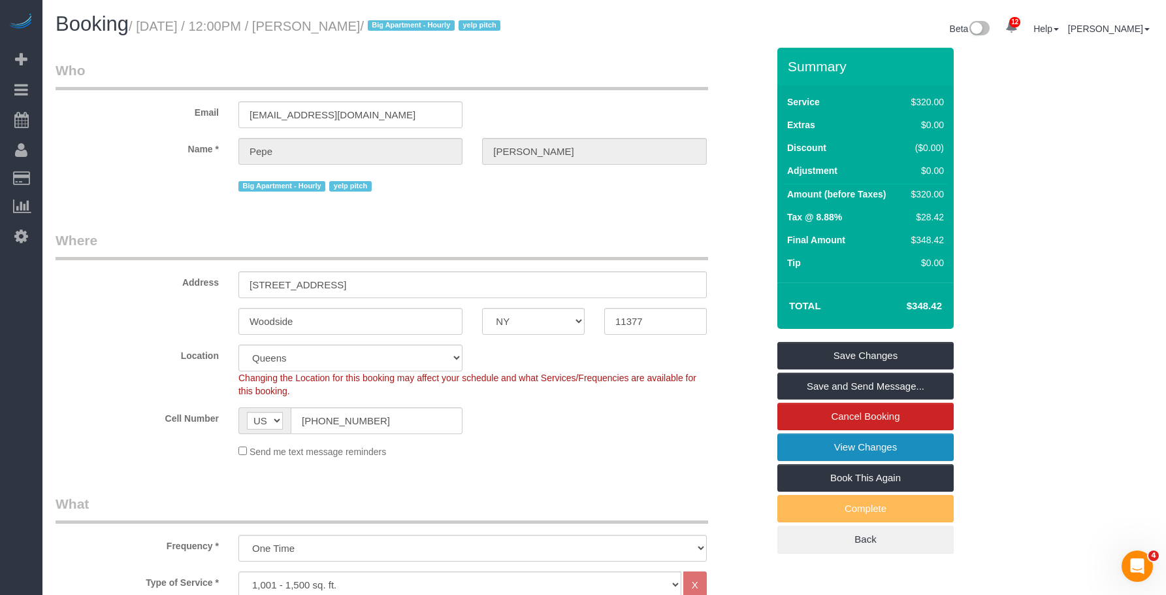
click at [802, 446] on link "View Changes" at bounding box center [866, 446] width 176 height 27
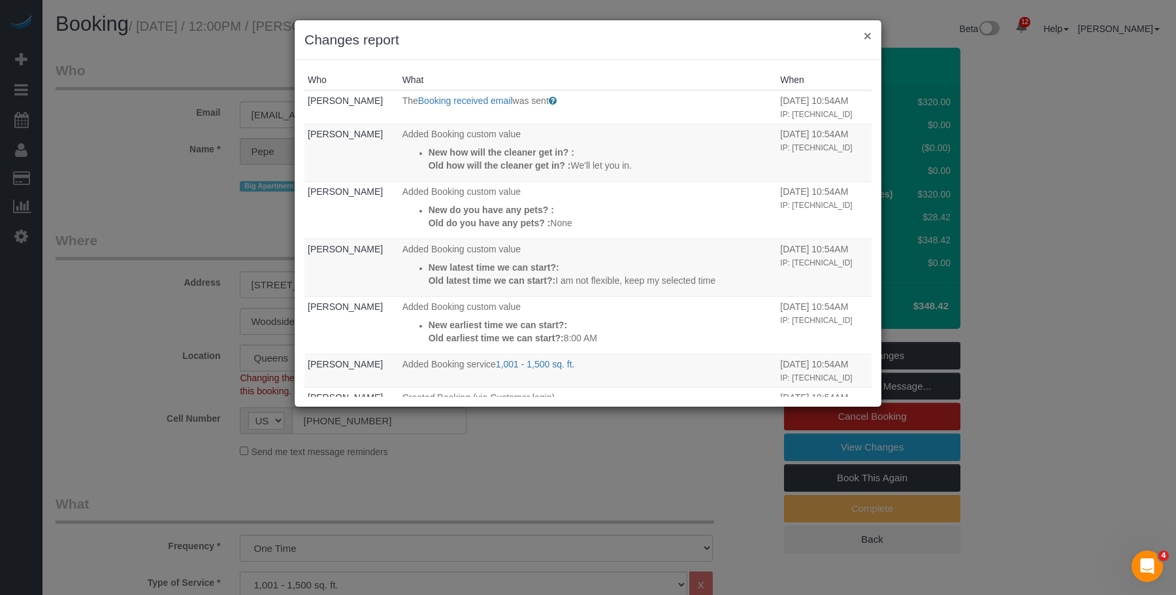
click at [869, 35] on button "×" at bounding box center [868, 36] width 8 height 14
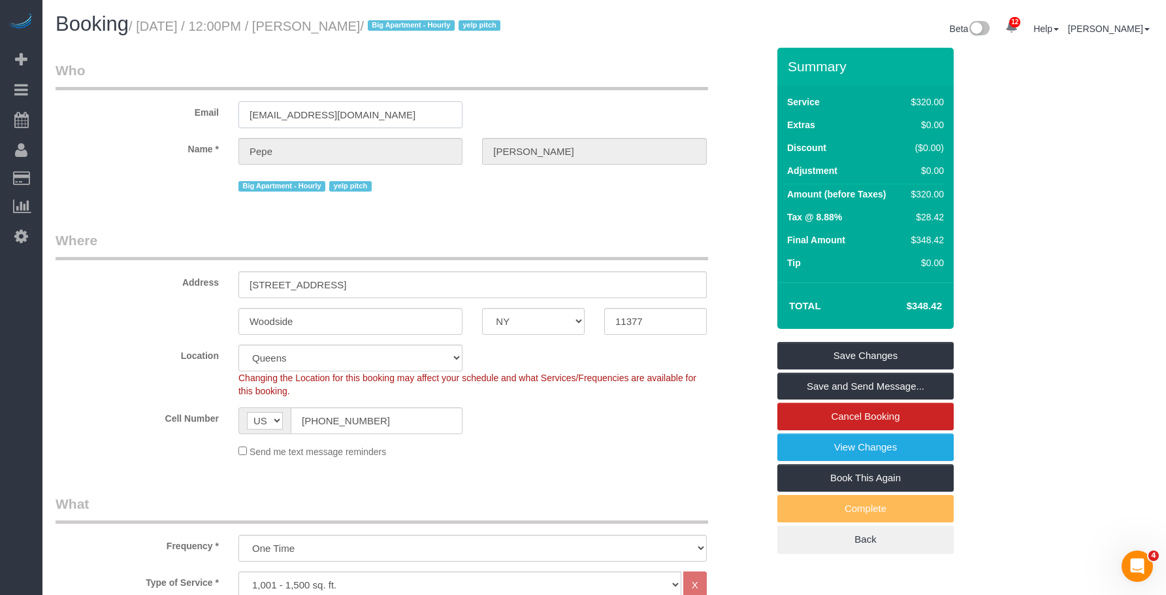
drag, startPoint x: 256, startPoint y: 114, endPoint x: 208, endPoint y: 113, distance: 48.4
click at [208, 113] on div "Email pepsidawg1@gmail.com" at bounding box center [412, 94] width 732 height 67
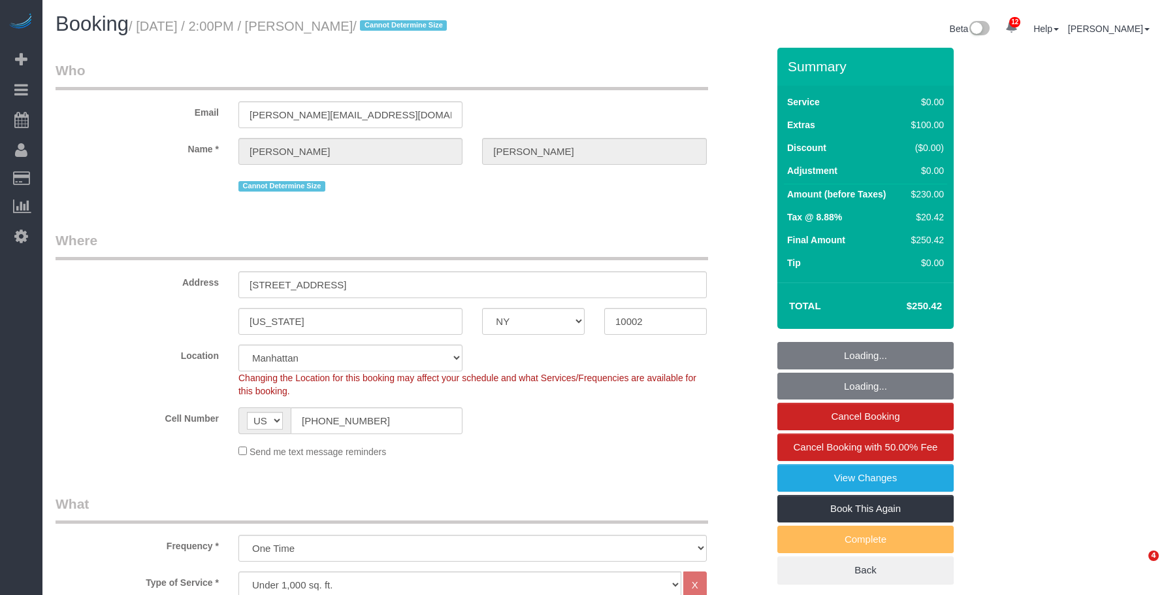
select select "NY"
select select "1"
select select "string:stripe-pm_1Rxs0i4VGloSiKo7M0XWTDqI"
select select "spot1"
select select "number:89"
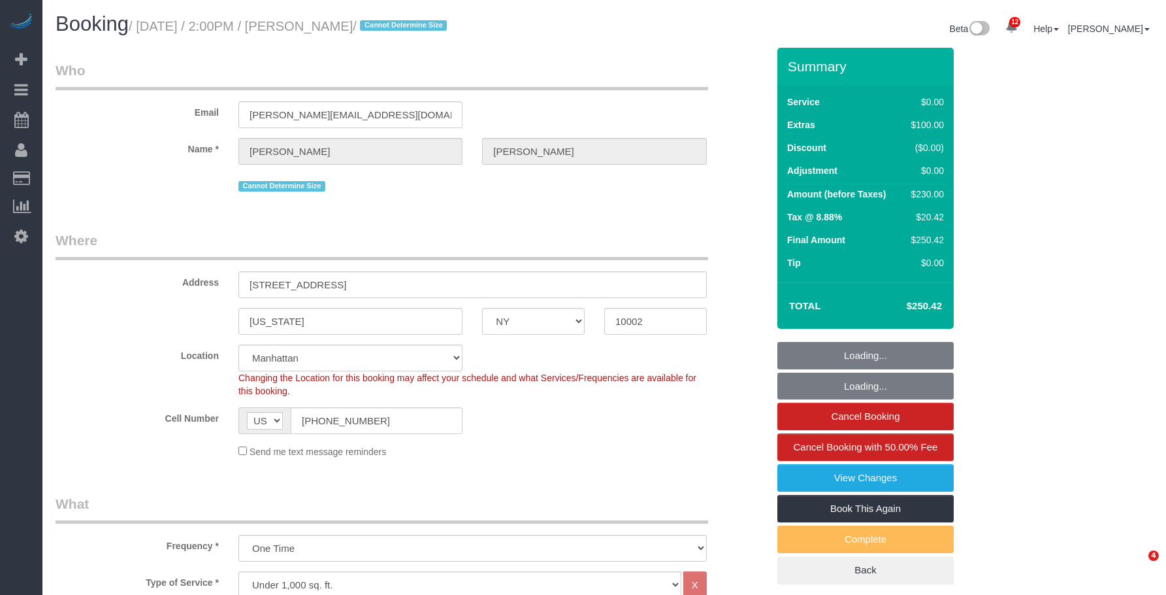
select select "number:90"
select select "number:15"
select select "number:5"
select select "1"
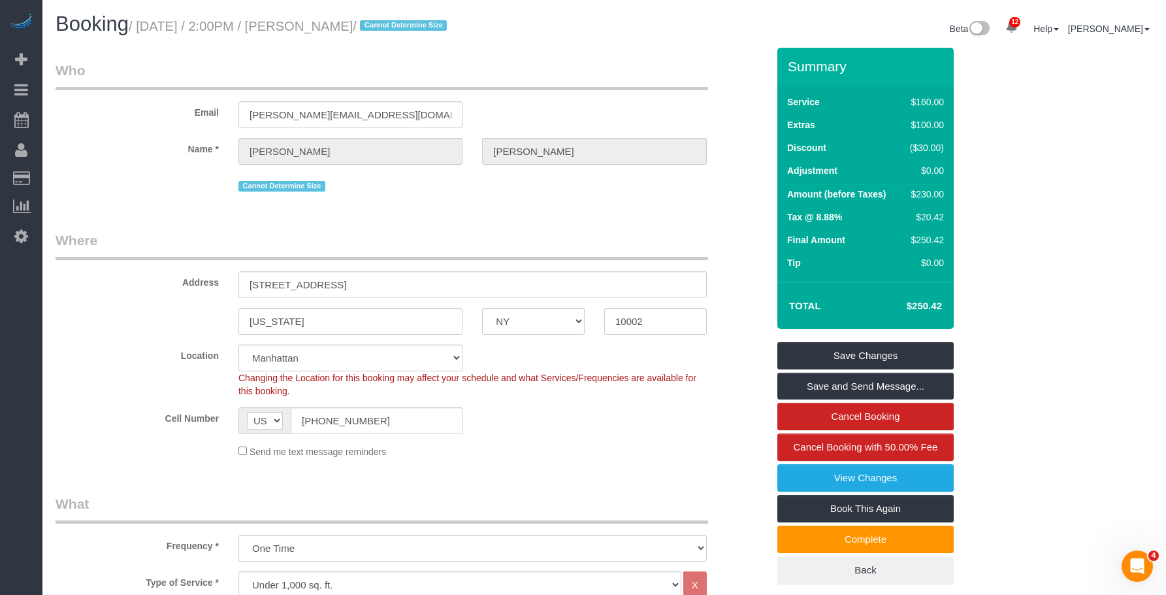
drag, startPoint x: 143, startPoint y: 27, endPoint x: 384, endPoint y: 27, distance: 241.1
click at [384, 27] on small "/ August 20, 2025 / 2:00PM / James Vinson / Cannot Determine Size" at bounding box center [290, 26] width 322 height 14
copy small "August 20, 2025 / 2:00PM / James Vinson"
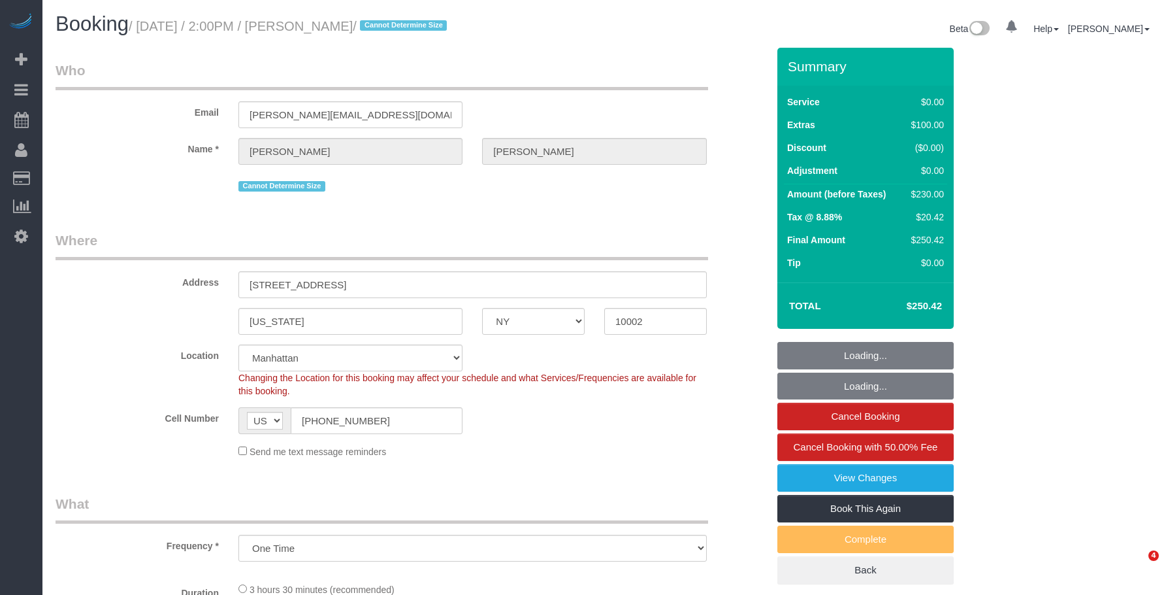
select select "NY"
select select "object:738"
select select "string:stripe-pm_1Rxs0i4VGloSiKo7M0XWTDqI"
select select "spot1"
select select "number:89"
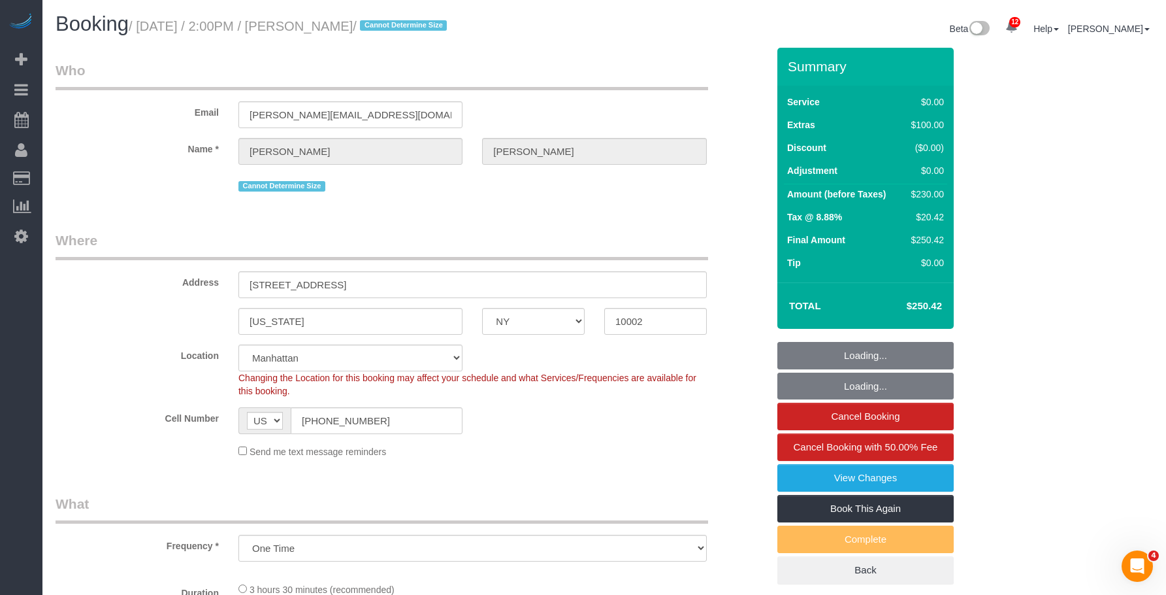
select select "number:90"
select select "number:15"
select select "number:5"
select select "1"
drag, startPoint x: 388, startPoint y: 420, endPoint x: 327, endPoint y: 330, distance: 108.2
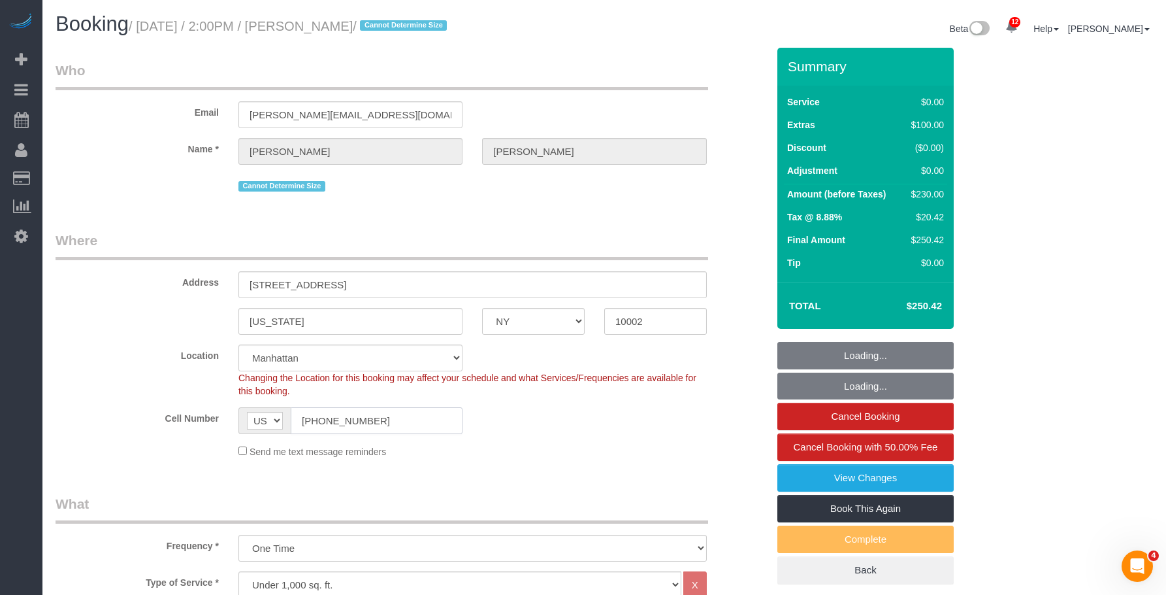
click at [213, 407] on div "Cell Number AF AL DZ AD AO AI AQ AG AR AM AW AU AT AZ BS BH BD BB BY BE BZ BJ B…" at bounding box center [412, 420] width 732 height 27
select select "1"
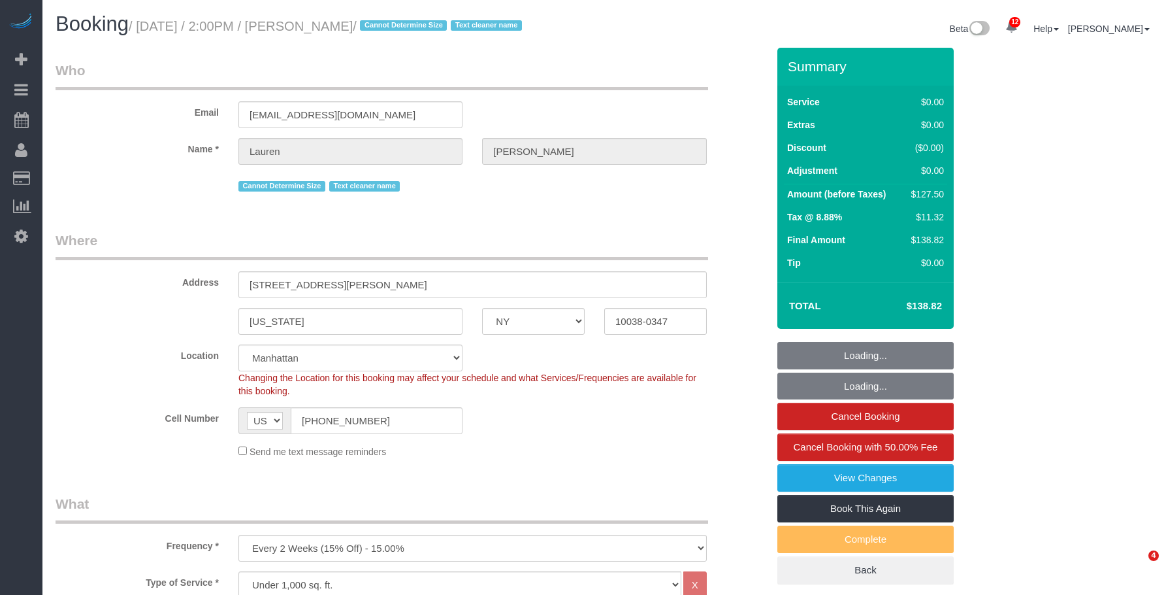
select select "NY"
select select "spot1"
select select "number:89"
select select "number:90"
select select "number:15"
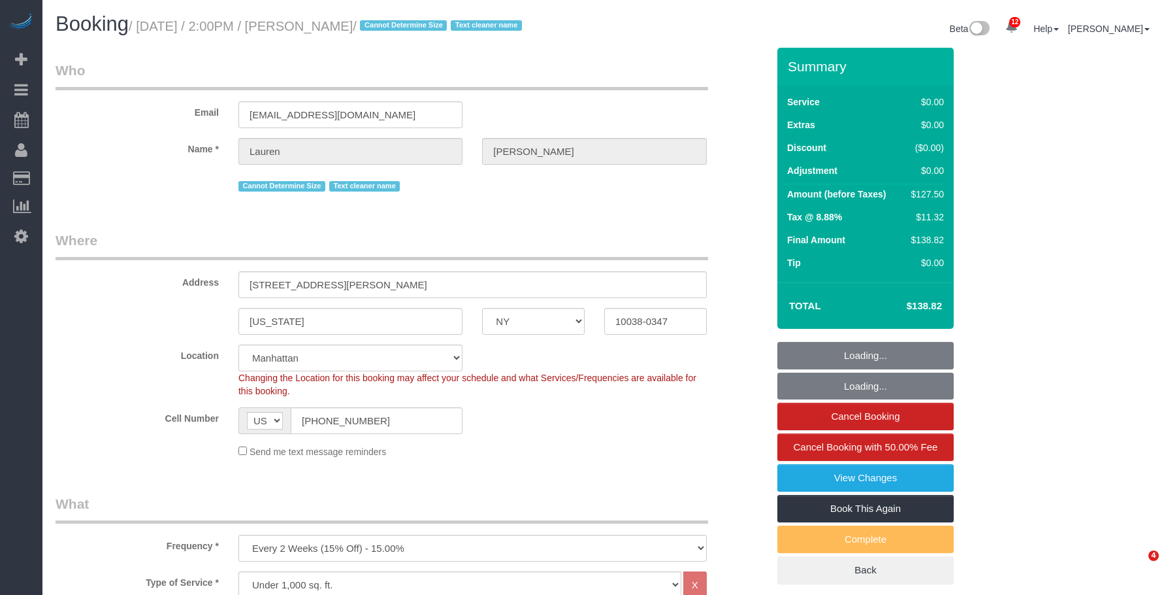
select select "number:5"
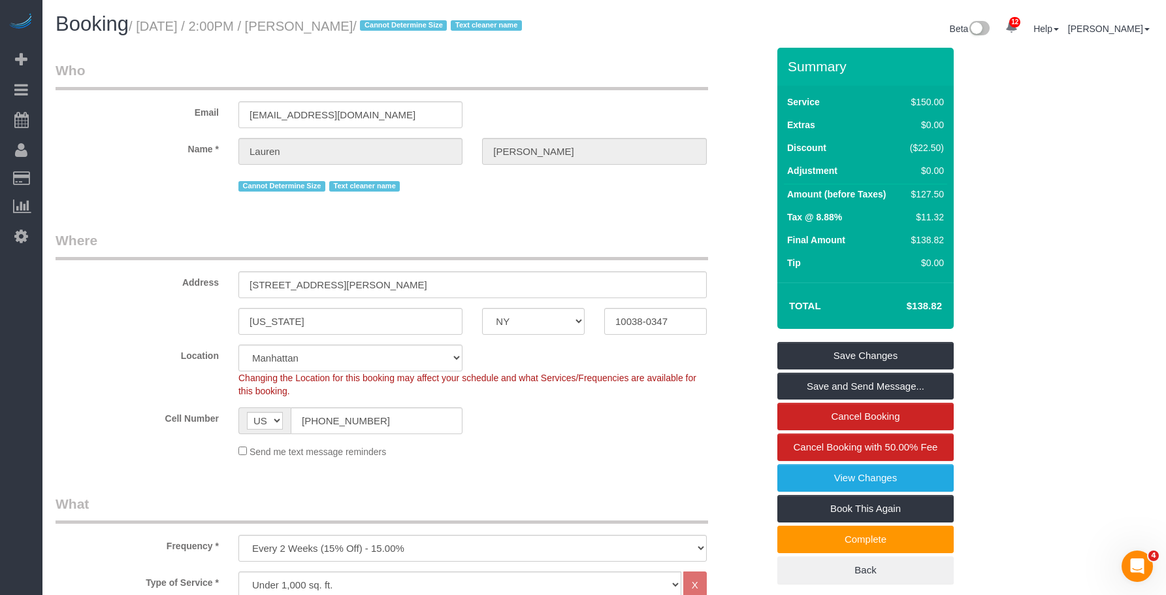
drag, startPoint x: 142, startPoint y: 30, endPoint x: 378, endPoint y: 29, distance: 235.9
click at [378, 29] on small "/ [DATE] / 2:00PM / [PERSON_NAME] / Cannot Determine Size Text cleaner name" at bounding box center [327, 26] width 397 height 14
copy small "[DATE] / 2:00PM / [PERSON_NAME]"
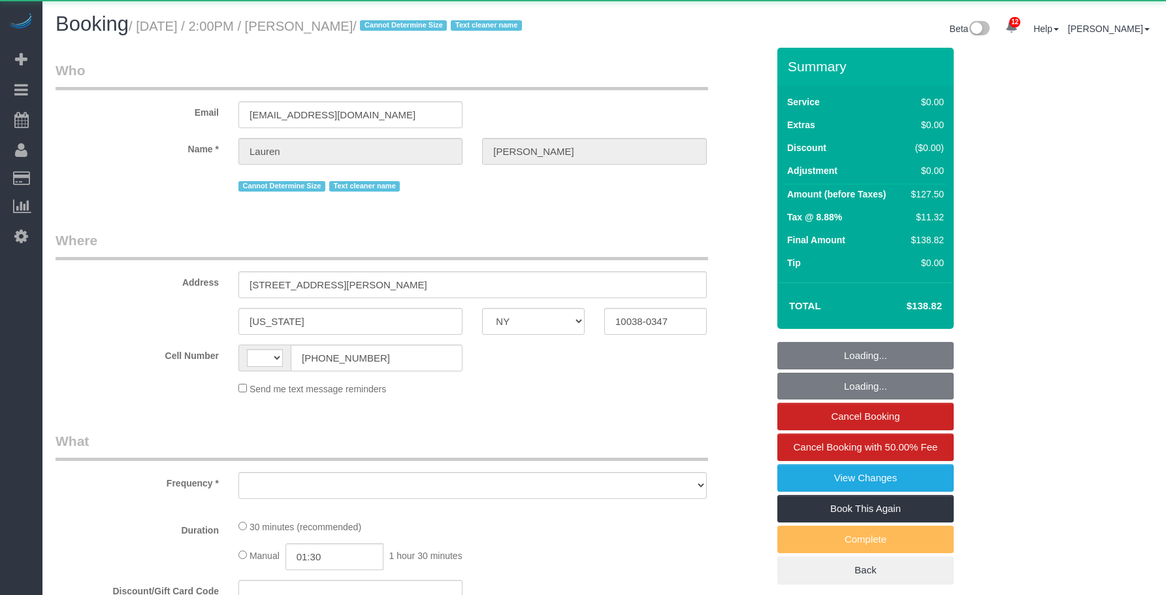
select select "NY"
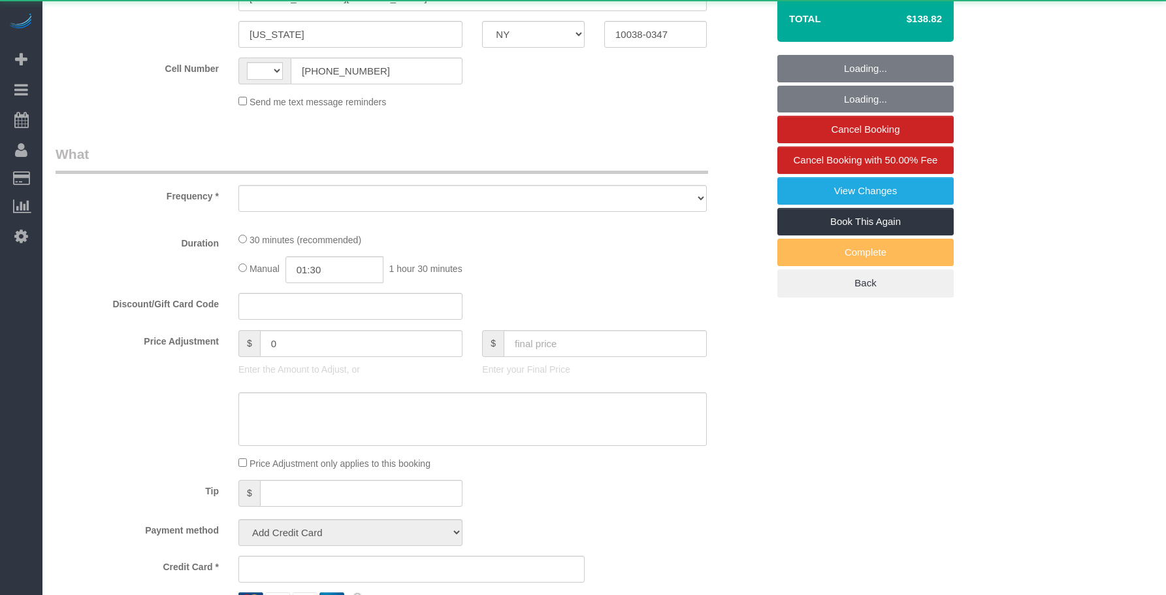
select select "string:[GEOGRAPHIC_DATA]"
select select "number:89"
select select "number:90"
select select "number:15"
select select "number:5"
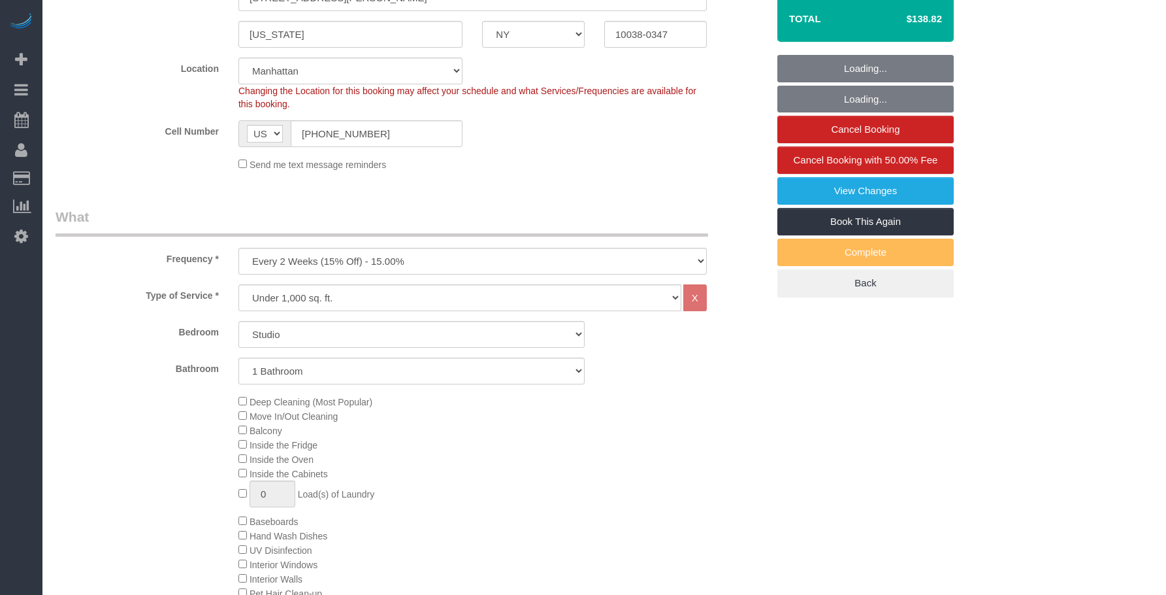
select select "object:883"
select select "string:stripe-pm_1REMk24VGloSiKo7t1T9C341"
select select "object:1408"
select select "spot1"
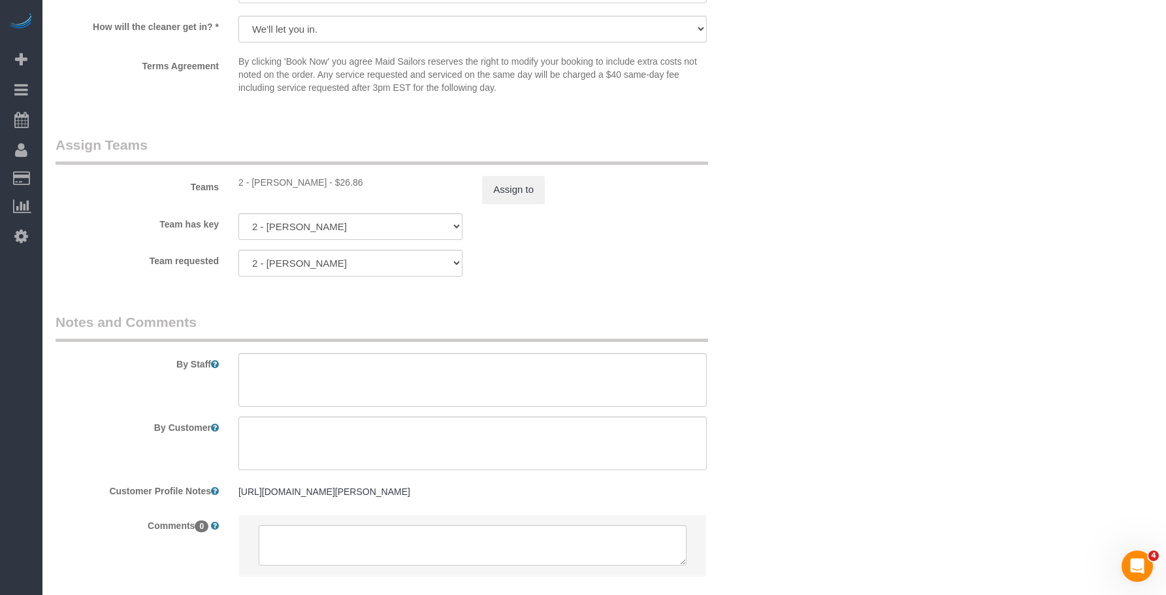
scroll to position [1685, 0]
